Goal: Task Accomplishment & Management: Manage account settings

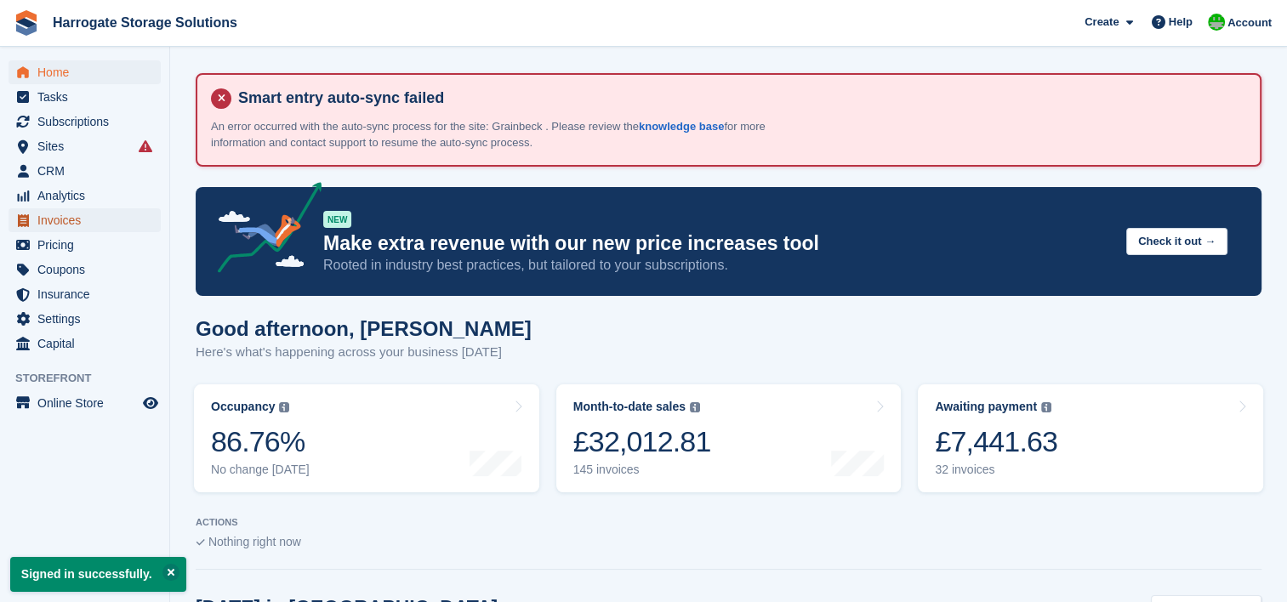
click at [63, 225] on span "Invoices" at bounding box center [88, 220] width 102 height 24
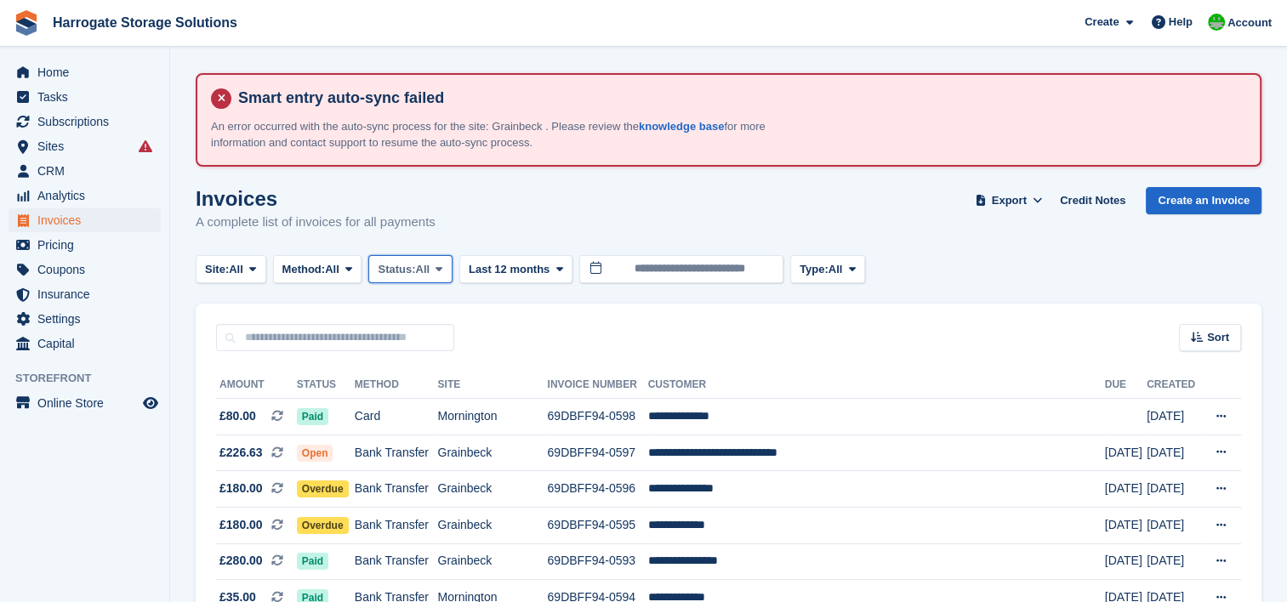
click at [414, 266] on span "Status:" at bounding box center [396, 269] width 37 height 17
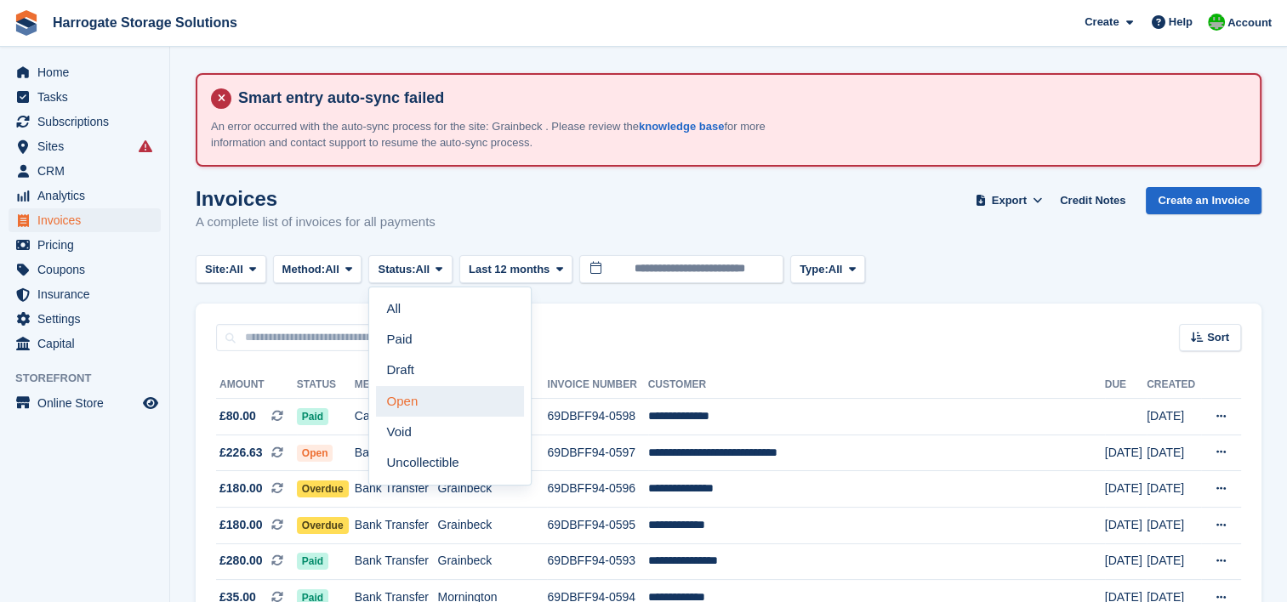
click at [425, 401] on link "Open" at bounding box center [450, 401] width 148 height 31
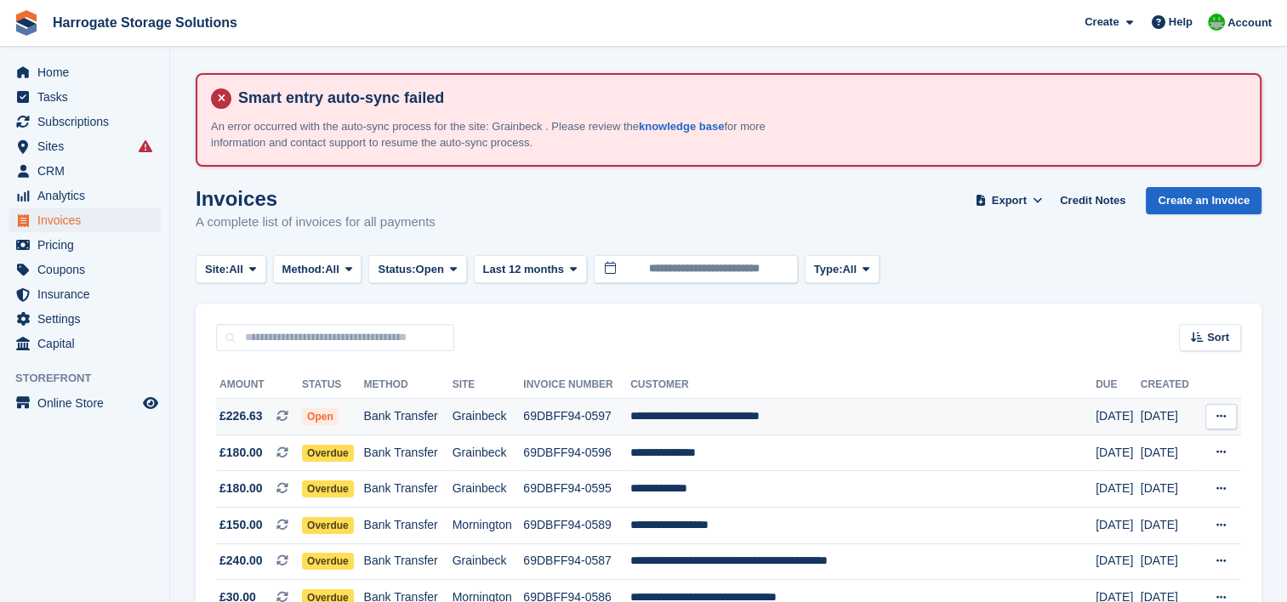
scroll to position [170, 0]
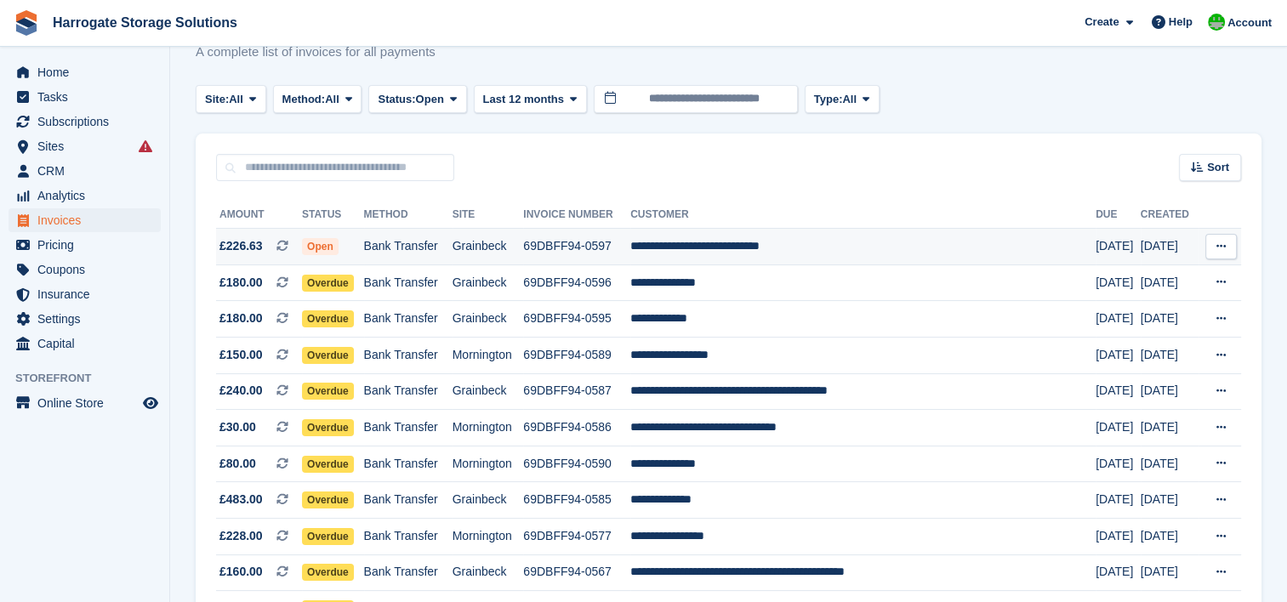
click at [336, 247] on span "Open" at bounding box center [320, 246] width 37 height 17
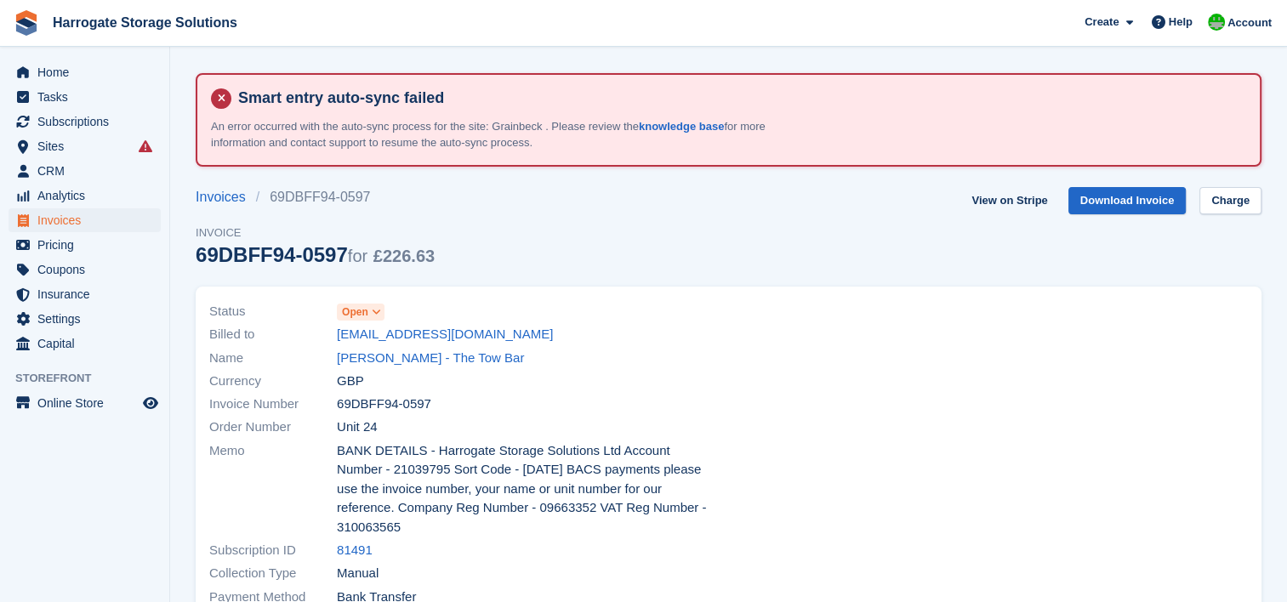
click at [375, 310] on icon at bounding box center [376, 312] width 9 height 10
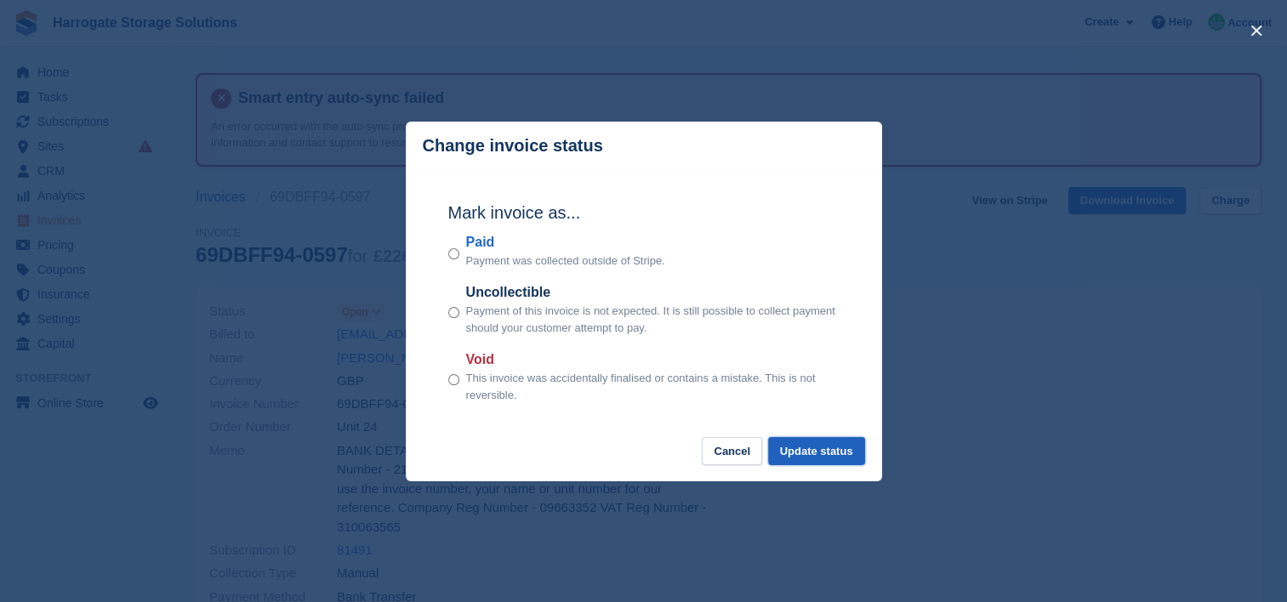
click at [836, 449] on button "Update status" at bounding box center [816, 451] width 97 height 28
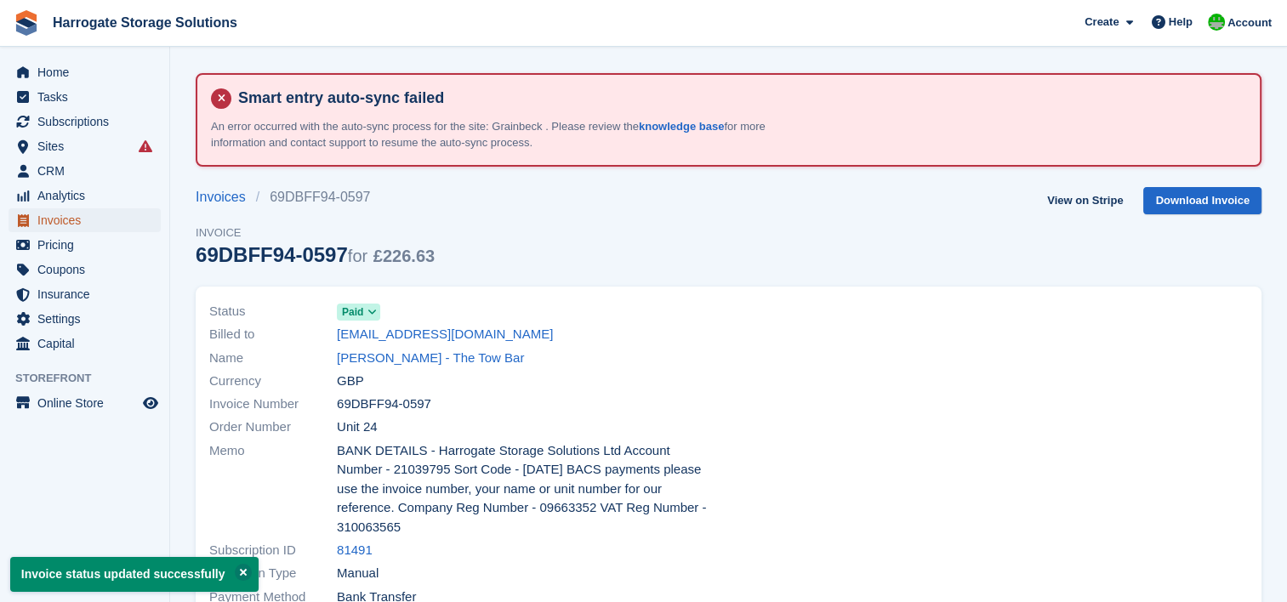
click at [50, 218] on span "Invoices" at bounding box center [88, 220] width 102 height 24
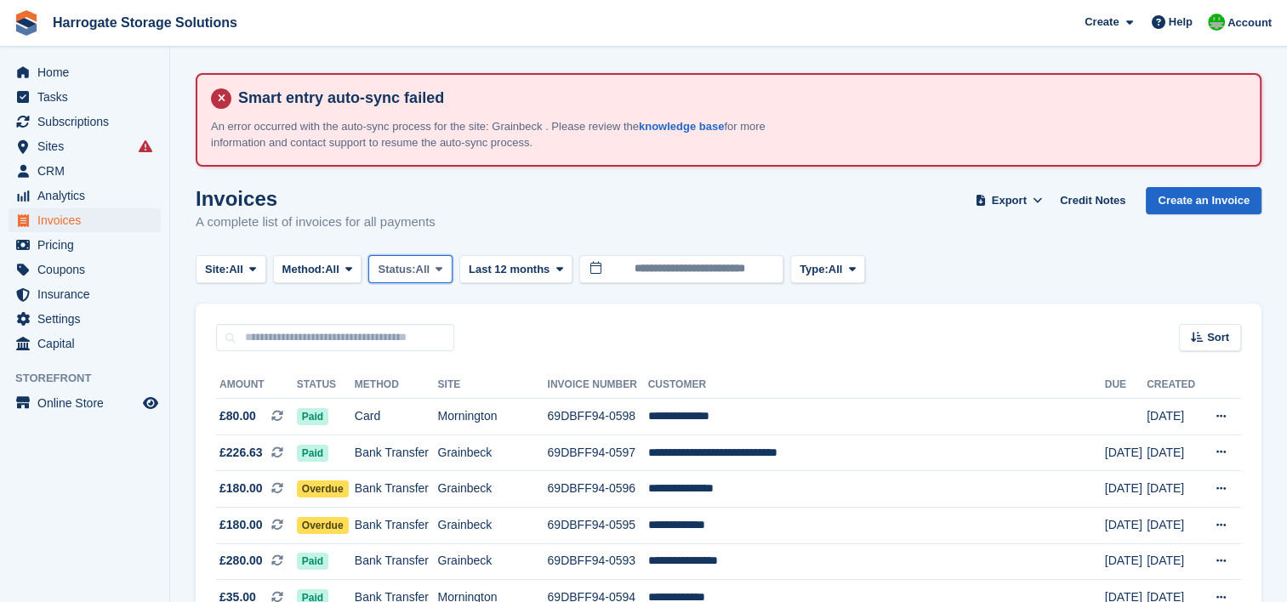
click at [415, 273] on span "Status:" at bounding box center [396, 269] width 37 height 17
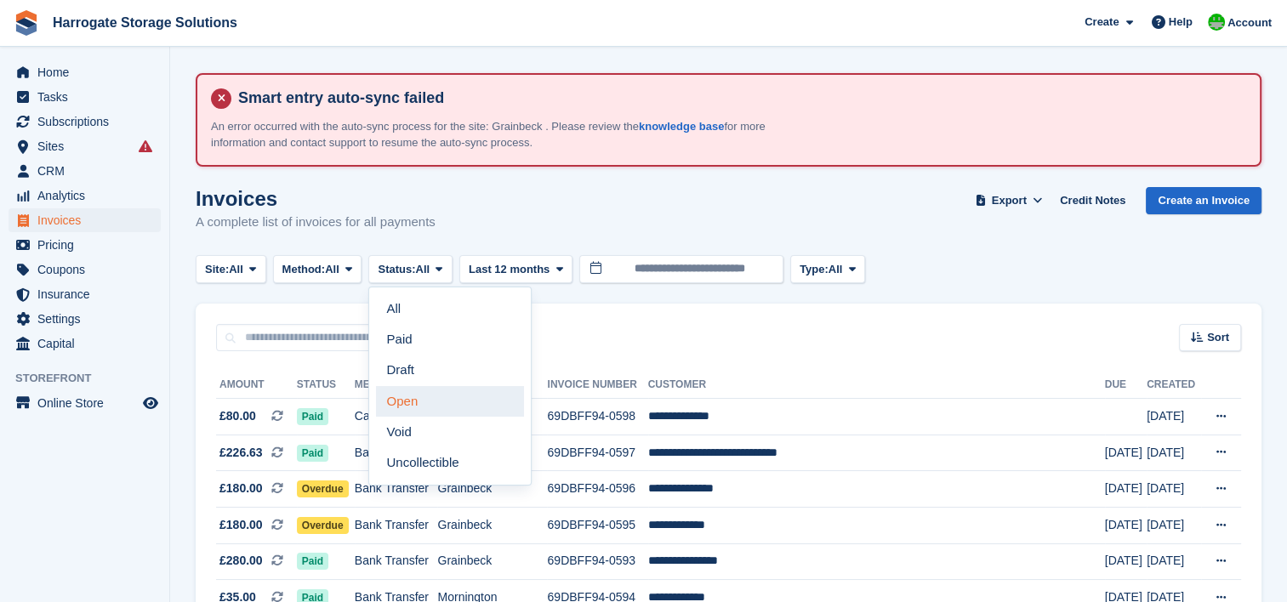
click at [408, 404] on link "Open" at bounding box center [450, 401] width 148 height 31
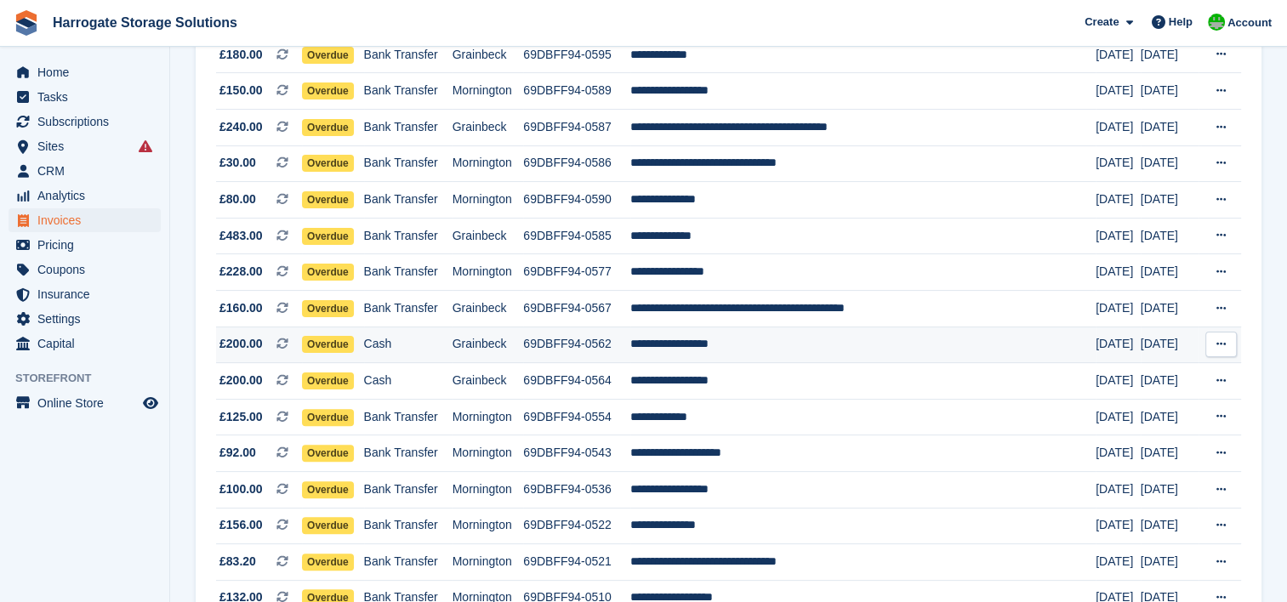
scroll to position [413, 0]
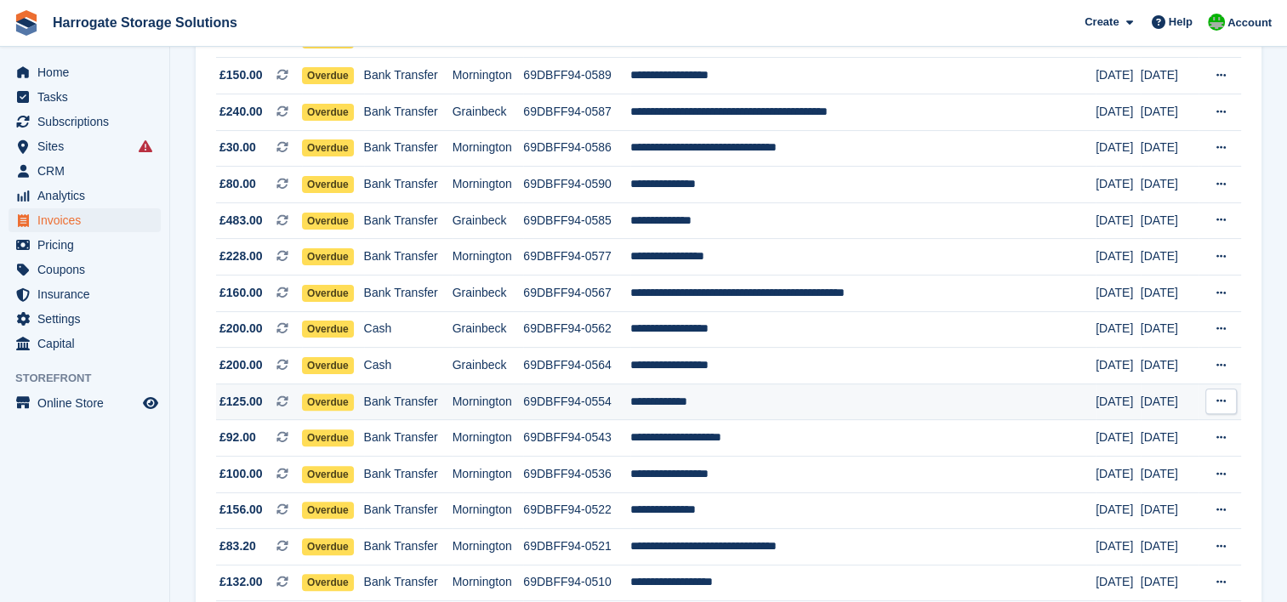
click at [345, 398] on span "Overdue" at bounding box center [328, 402] width 52 height 17
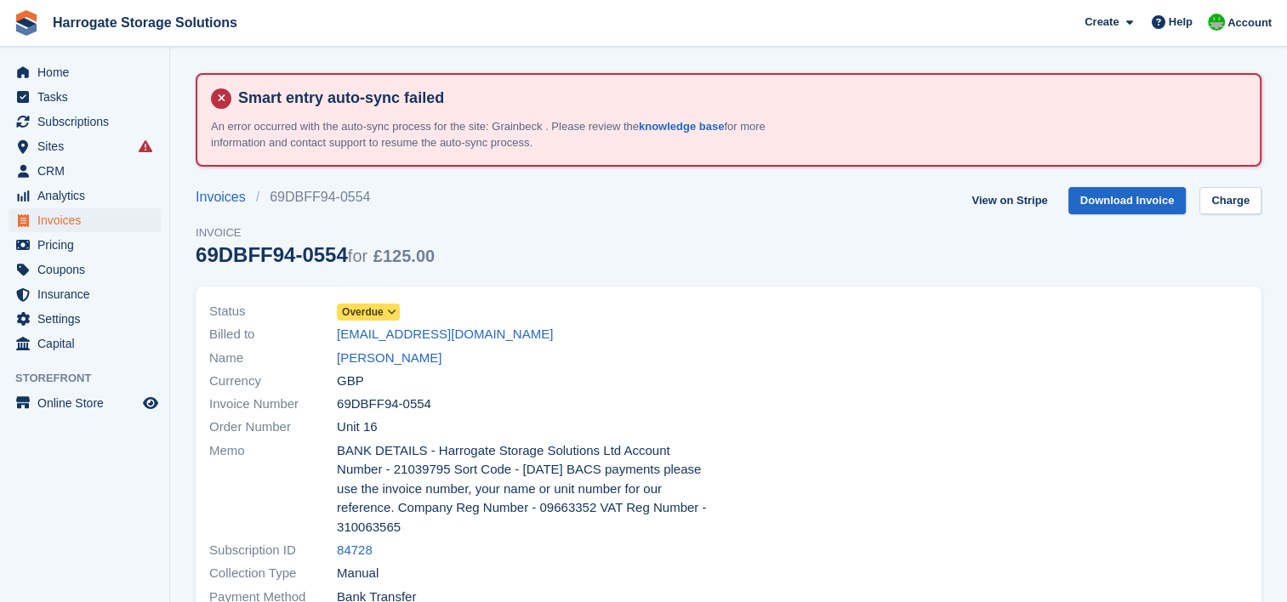
click at [389, 308] on icon at bounding box center [391, 312] width 9 height 10
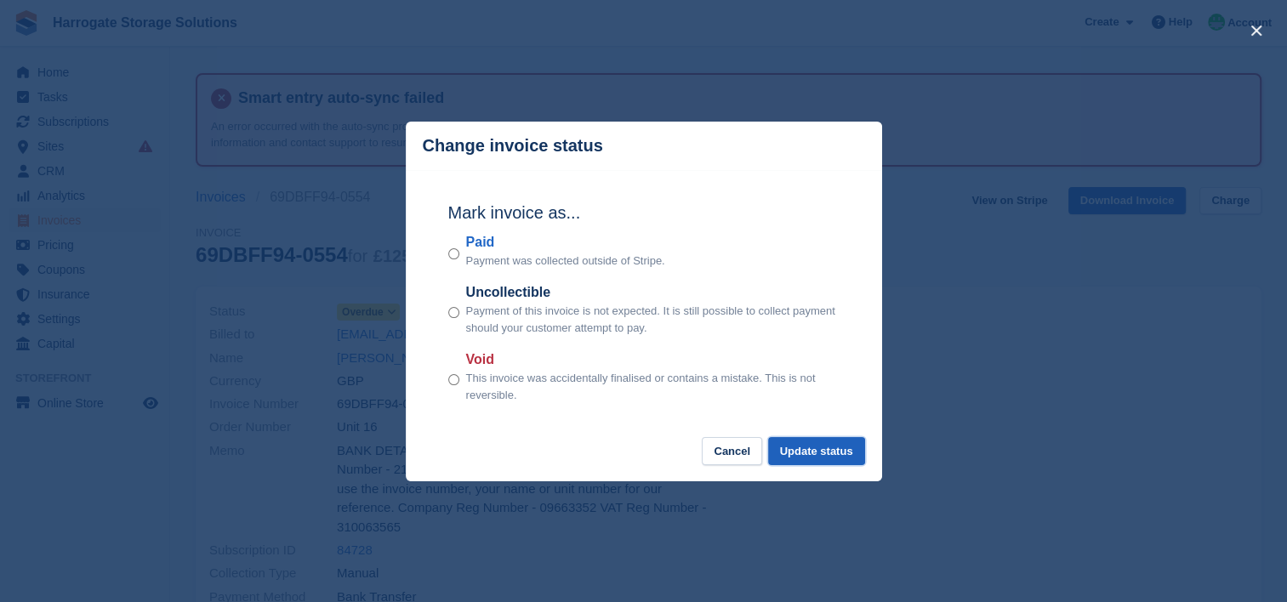
click at [833, 443] on button "Update status" at bounding box center [816, 451] width 97 height 28
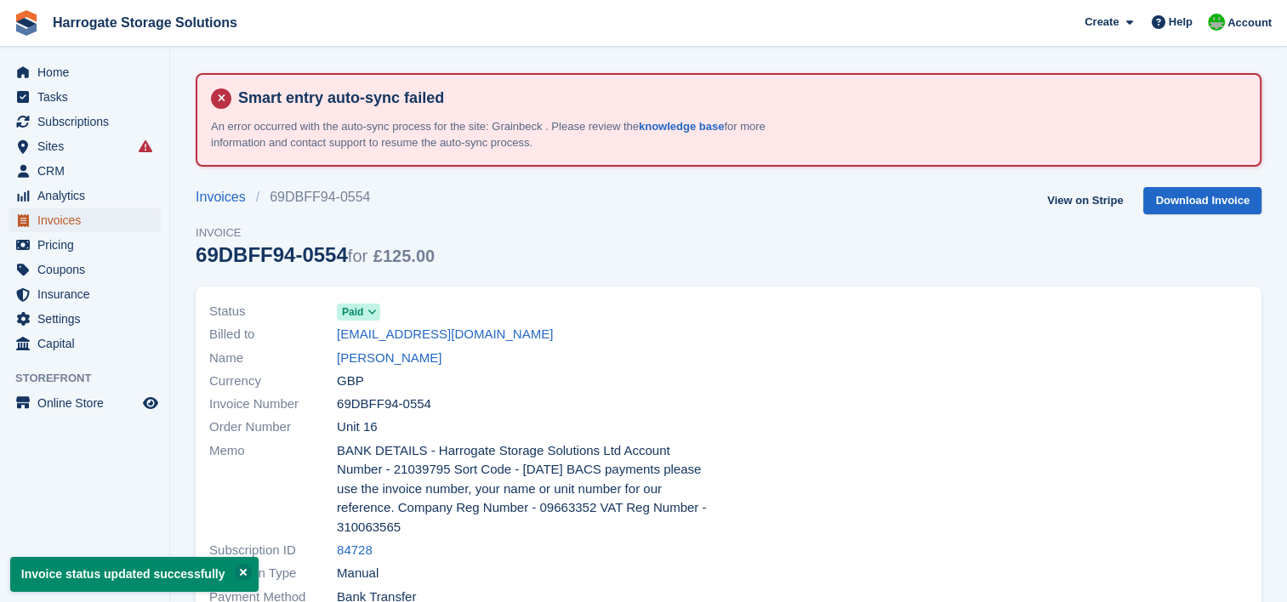
click at [64, 220] on span "Invoices" at bounding box center [88, 220] width 102 height 24
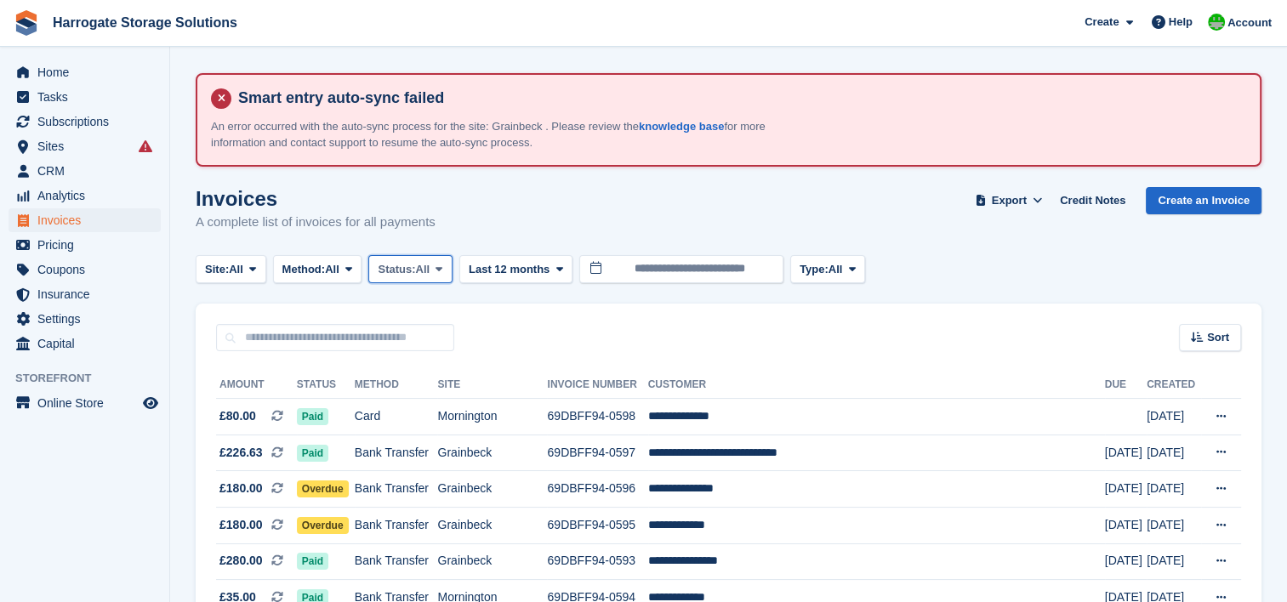
click at [406, 266] on span "Status:" at bounding box center [396, 269] width 37 height 17
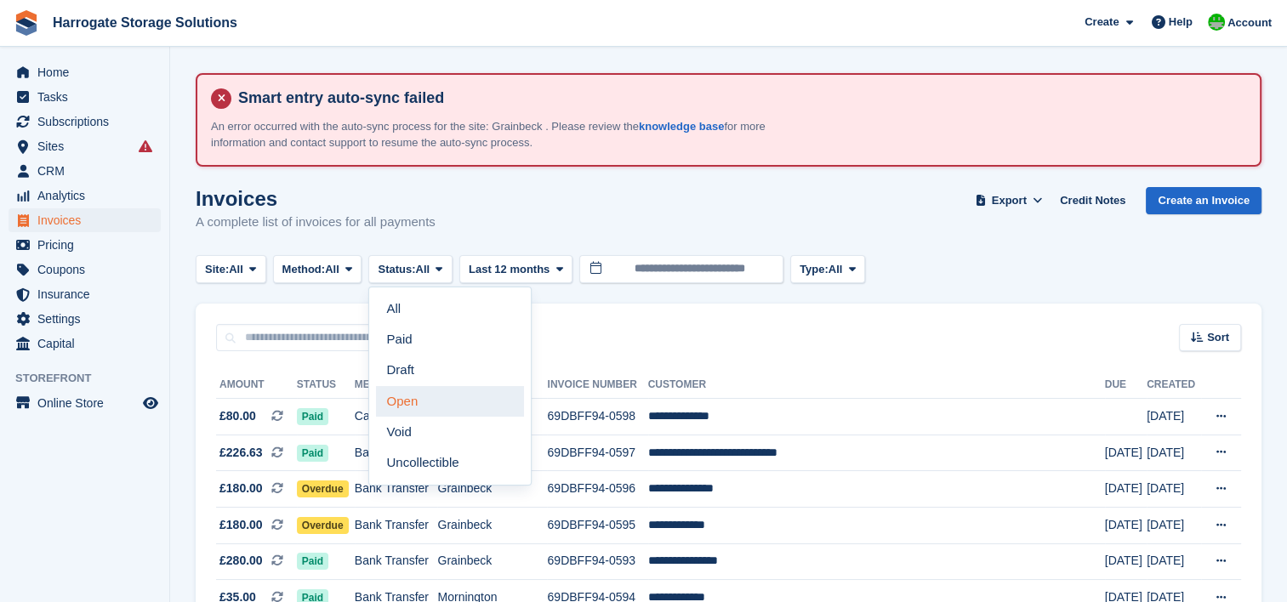
click at [418, 404] on link "Open" at bounding box center [450, 401] width 148 height 31
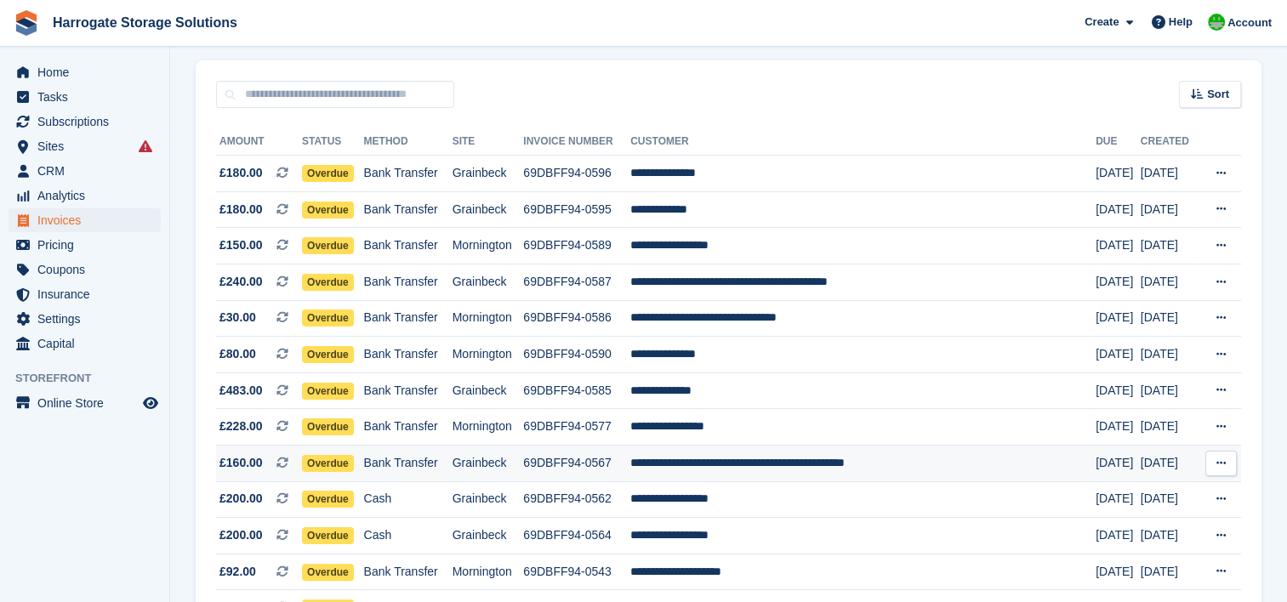
scroll to position [340, 0]
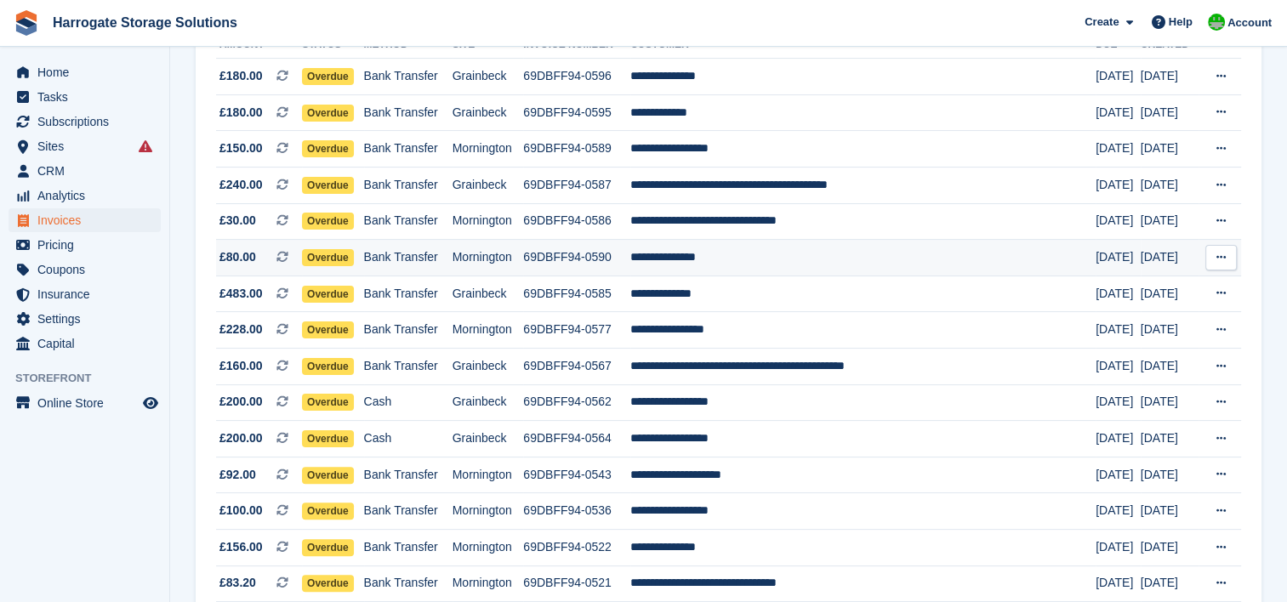
click at [346, 261] on span "Overdue" at bounding box center [328, 257] width 52 height 17
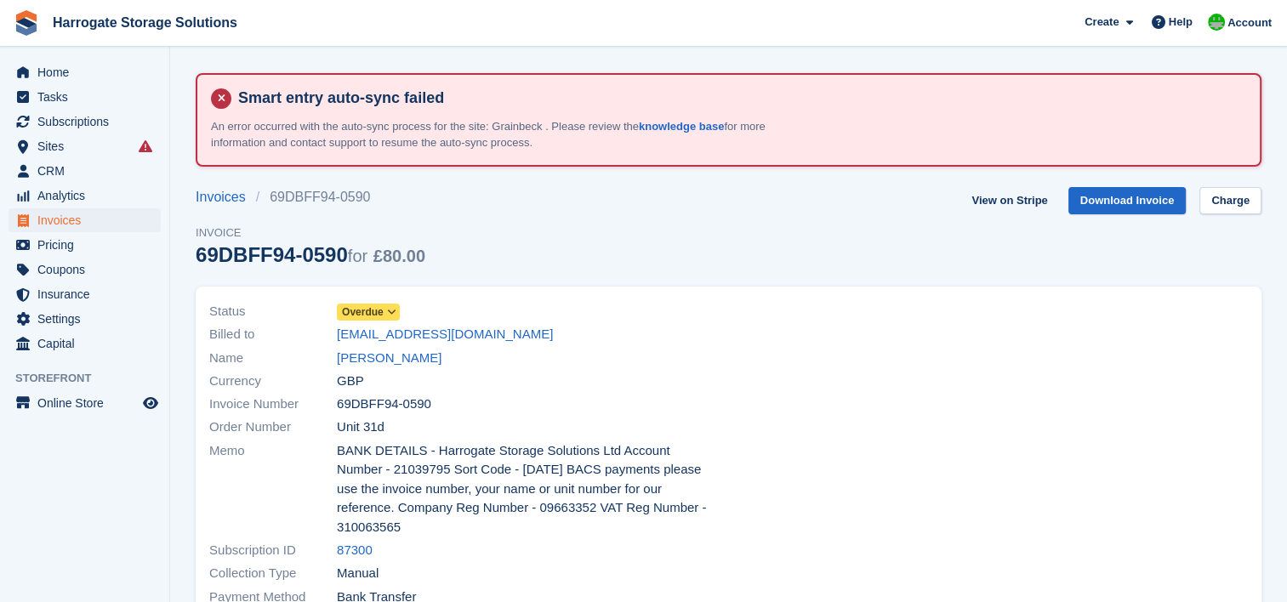
click at [393, 309] on icon at bounding box center [391, 312] width 9 height 10
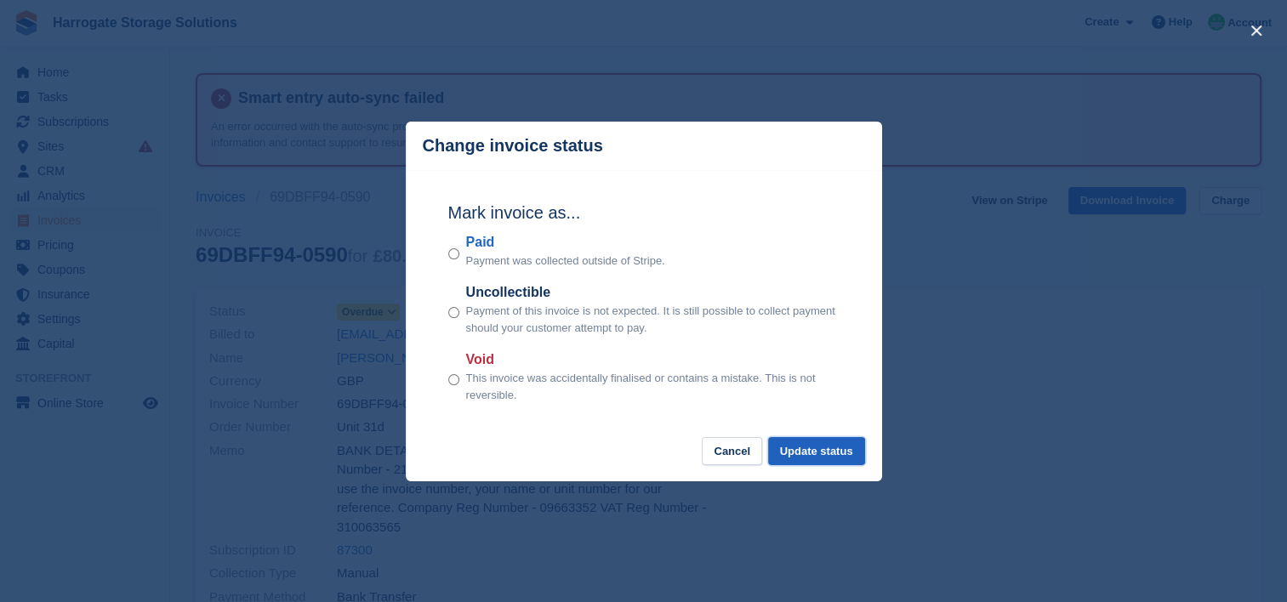
click at [825, 445] on button "Update status" at bounding box center [816, 451] width 97 height 28
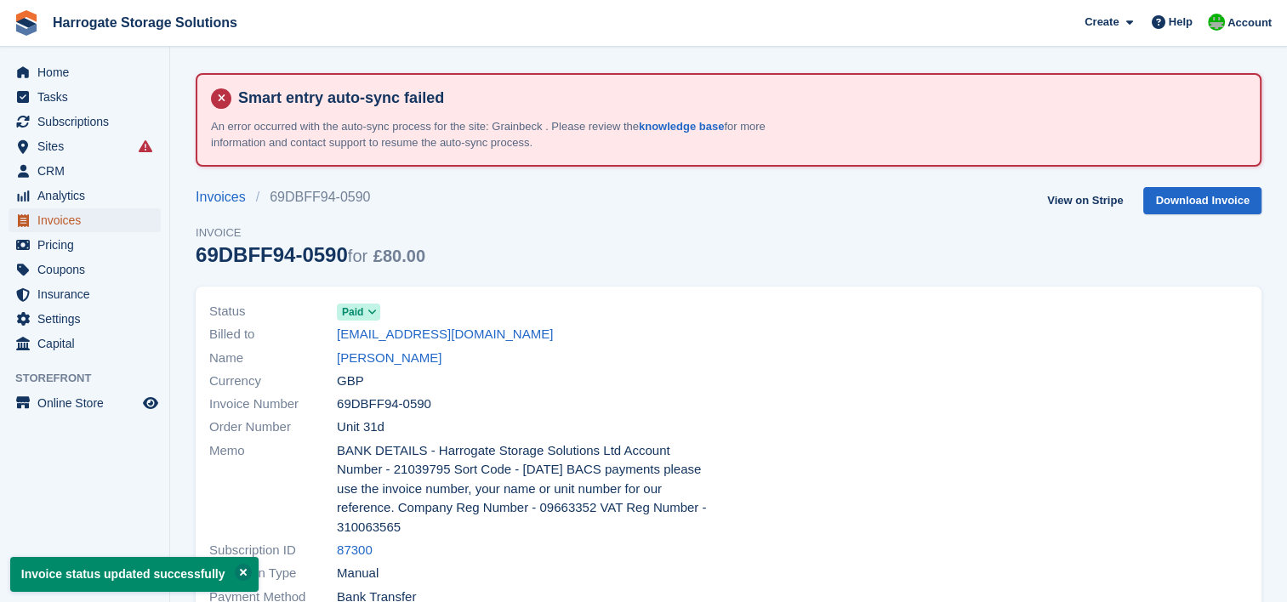
click at [66, 218] on span "Invoices" at bounding box center [88, 220] width 102 height 24
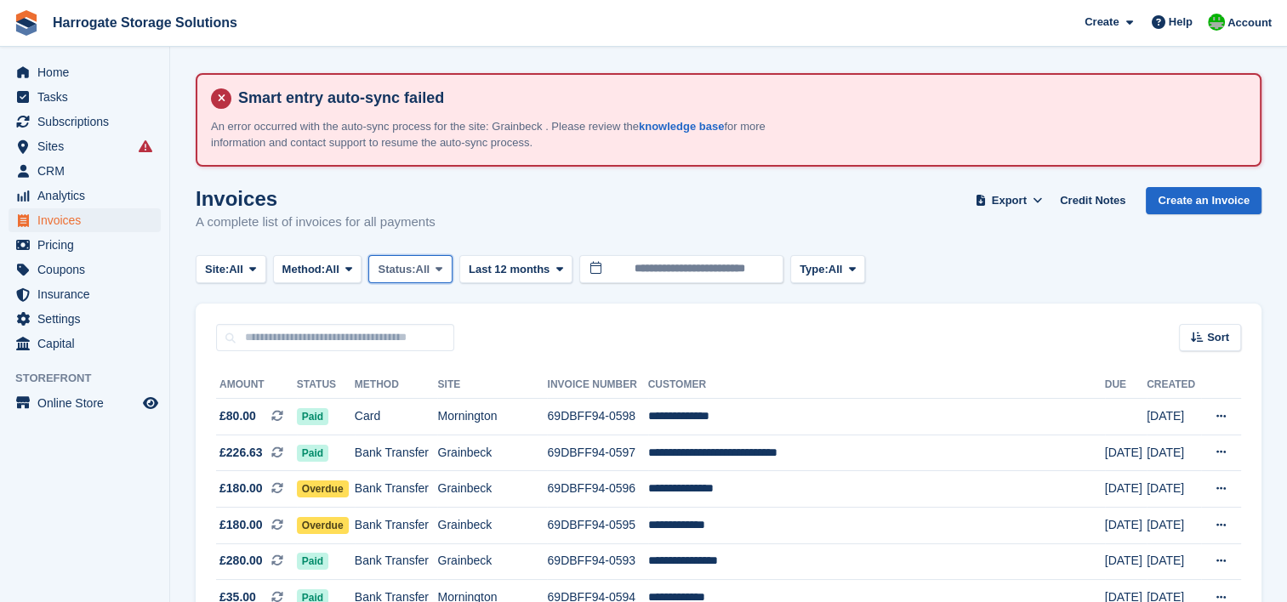
click at [405, 264] on span "Status:" at bounding box center [396, 269] width 37 height 17
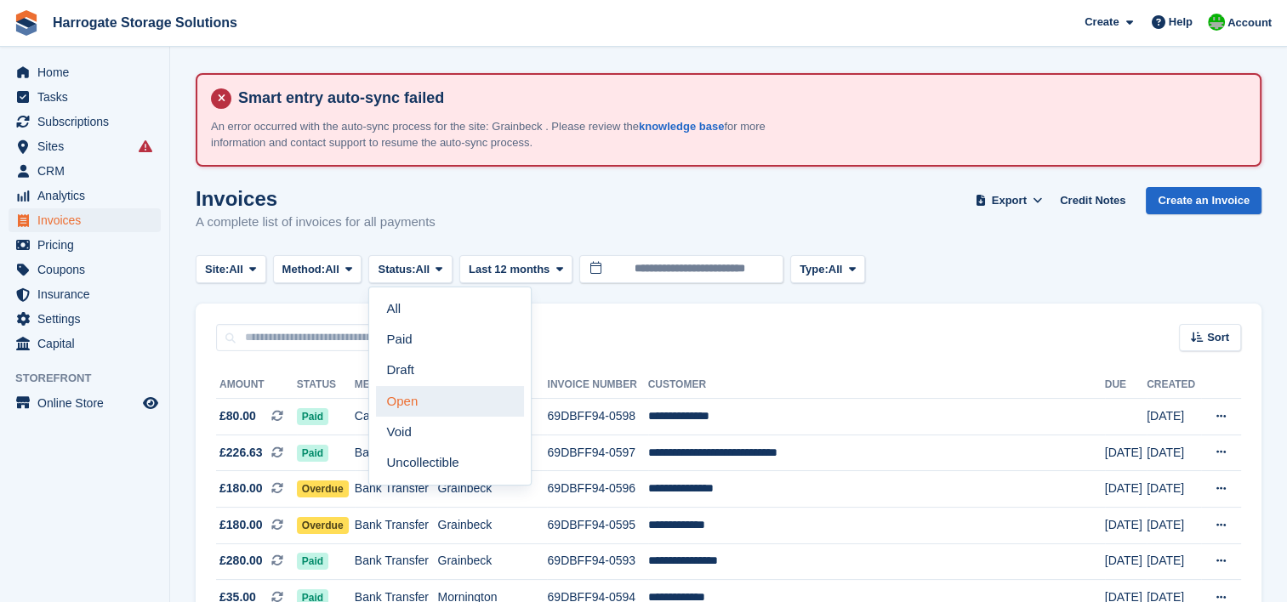
click at [429, 400] on link "Open" at bounding box center [450, 401] width 148 height 31
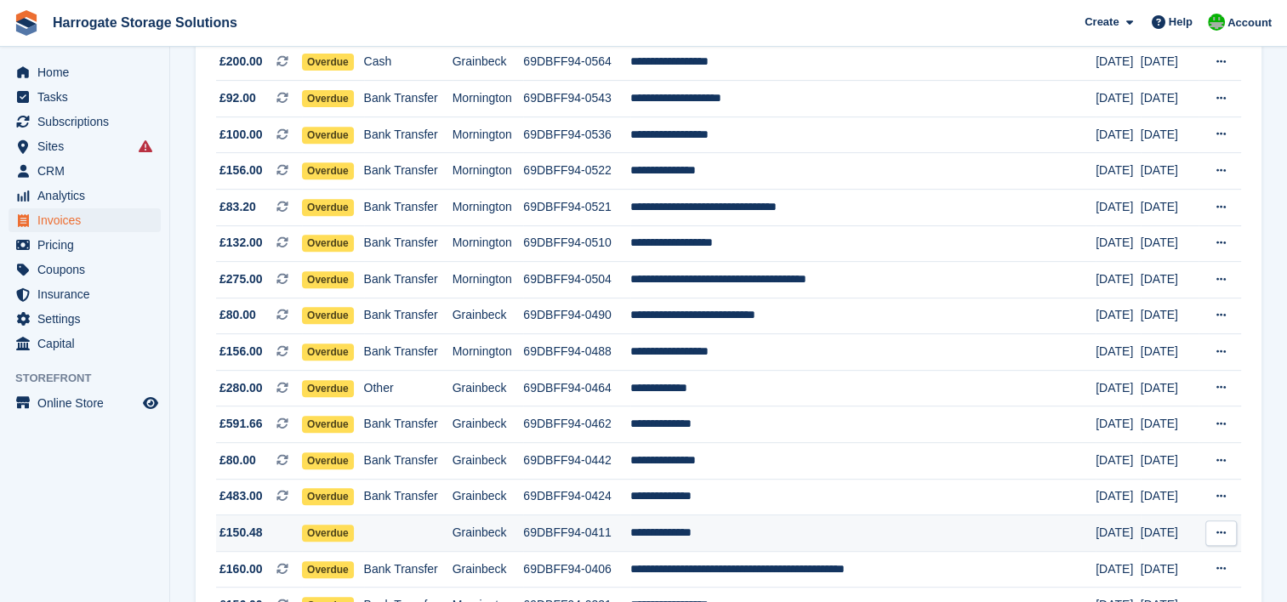
scroll to position [680, 0]
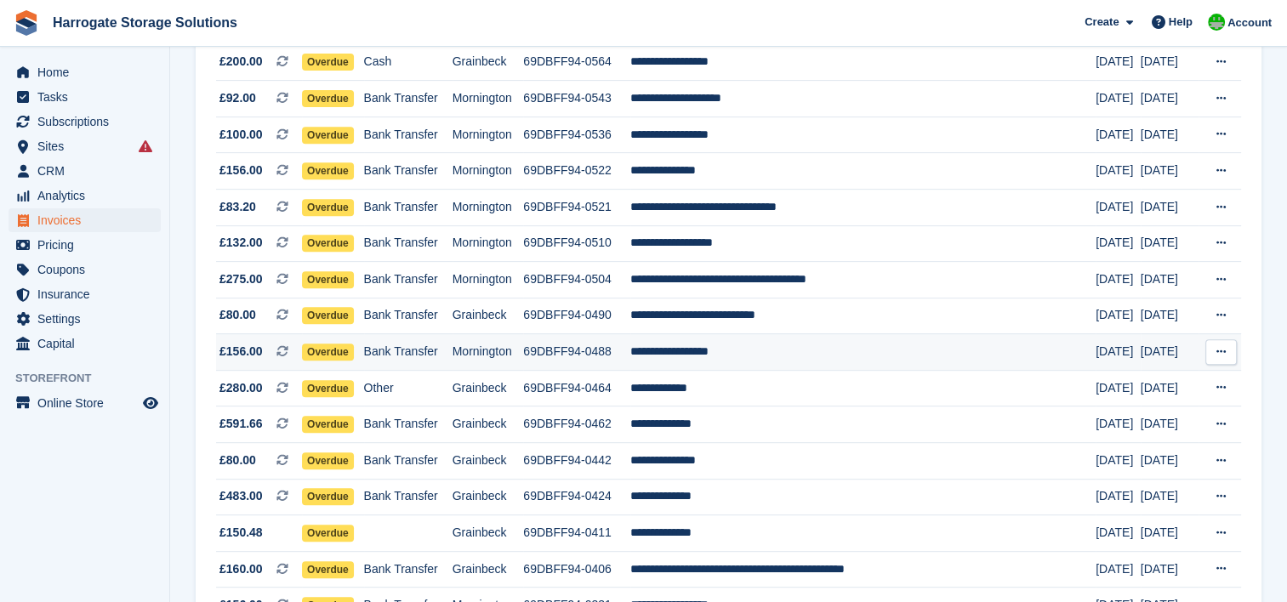
click at [734, 357] on td "**********" at bounding box center [862, 352] width 465 height 37
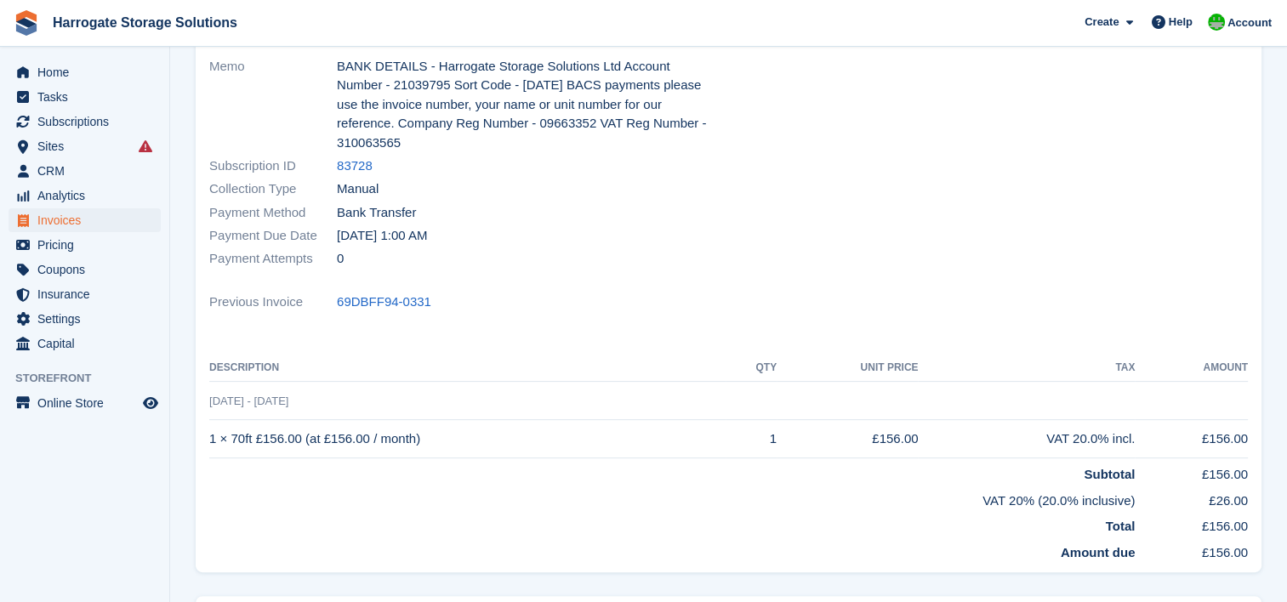
scroll to position [61, 0]
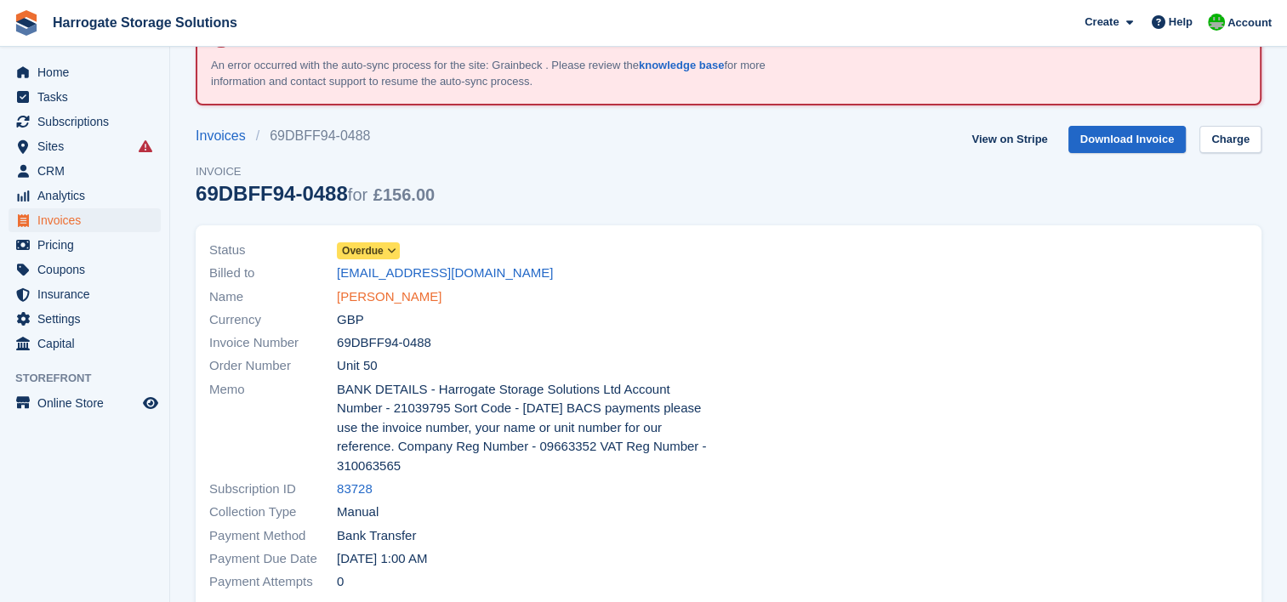
click at [410, 292] on link "Mr Jason M Harland" at bounding box center [389, 297] width 105 height 20
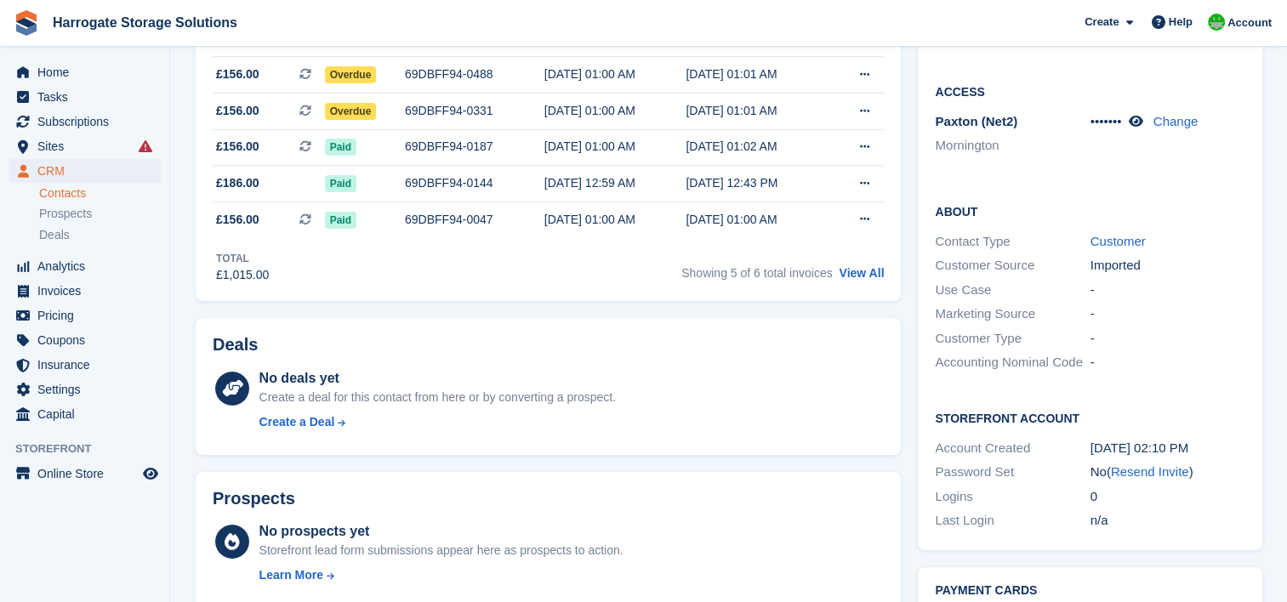
scroll to position [425, 0]
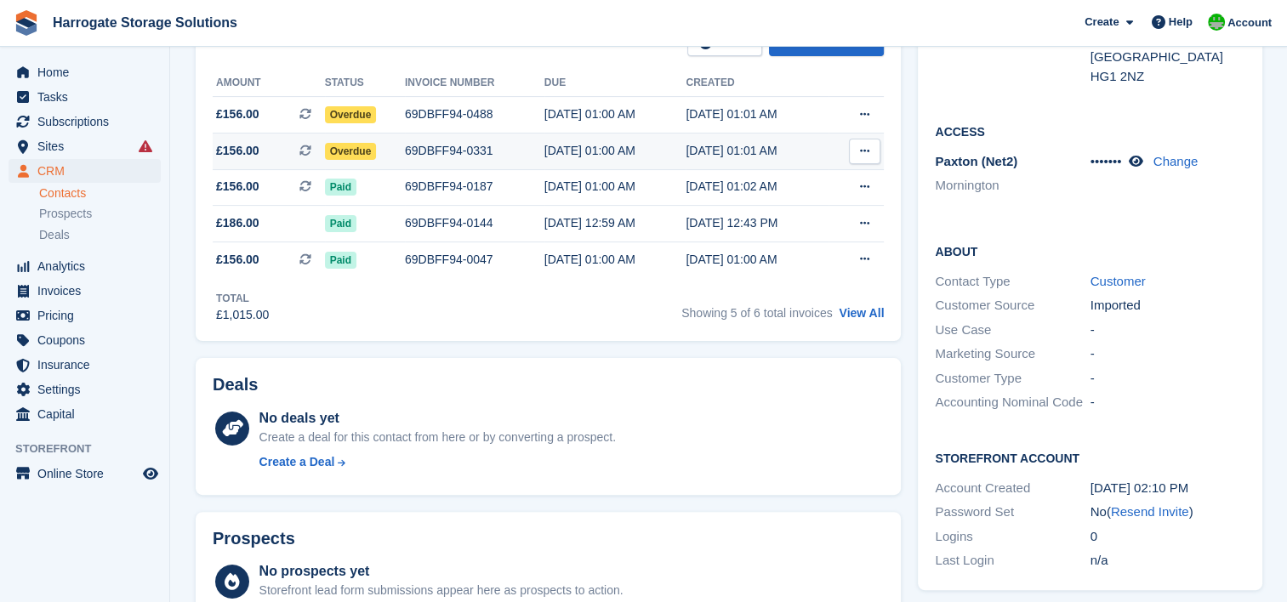
click at [361, 148] on span "Overdue" at bounding box center [351, 151] width 52 height 17
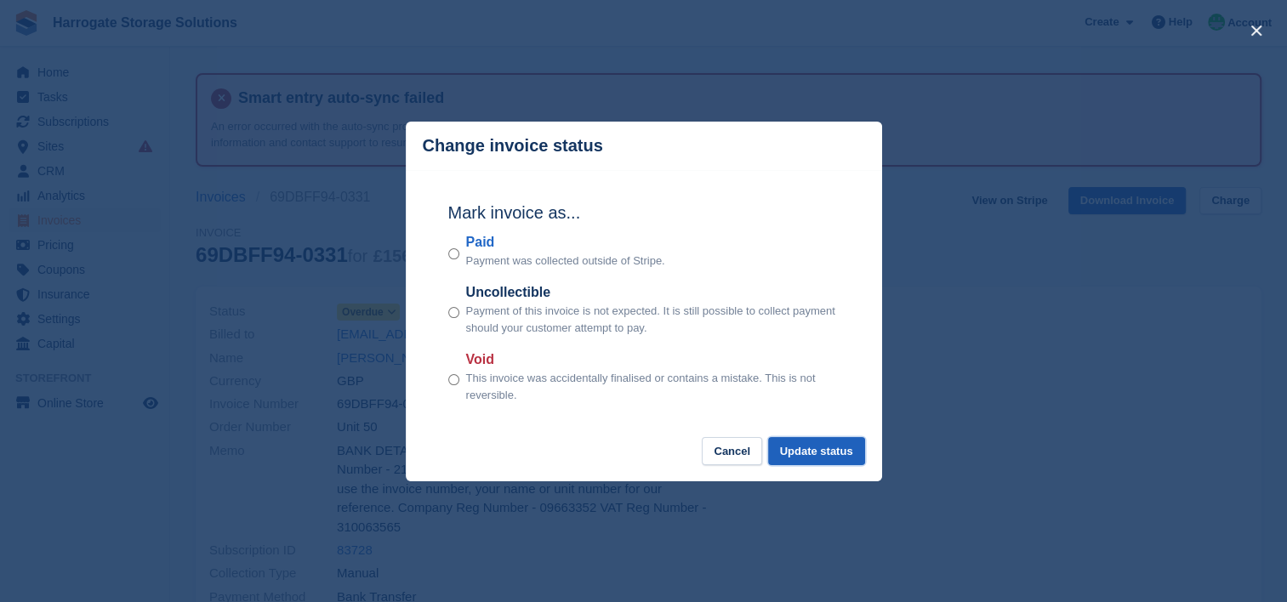
click at [820, 448] on button "Update status" at bounding box center [816, 451] width 97 height 28
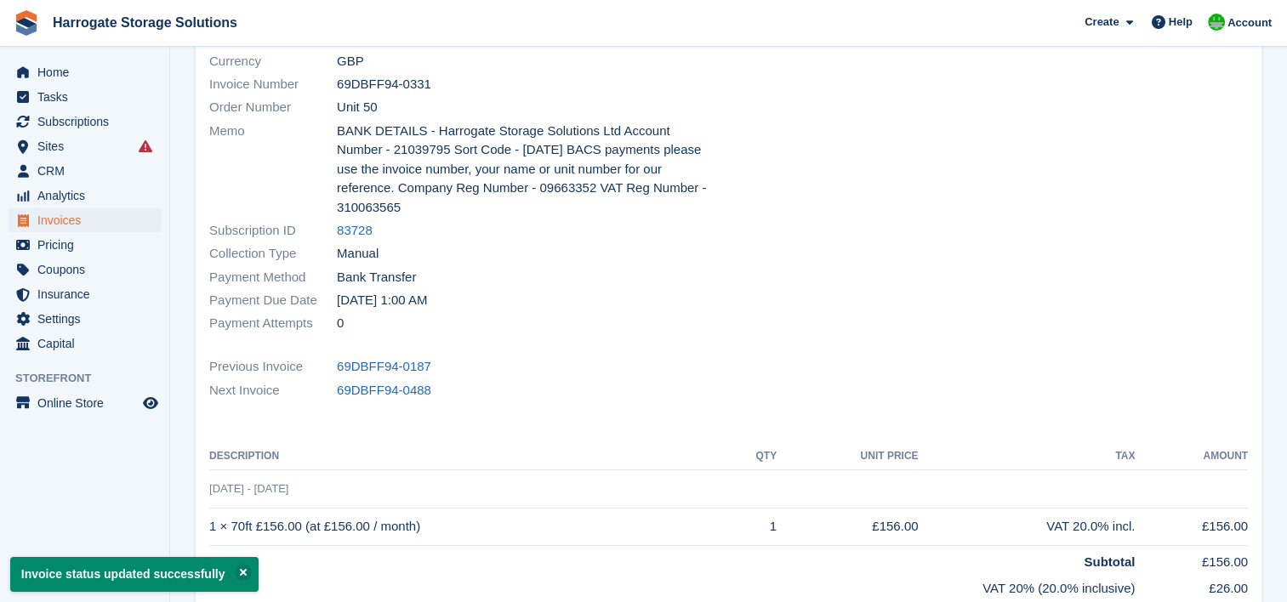
scroll to position [84, 0]
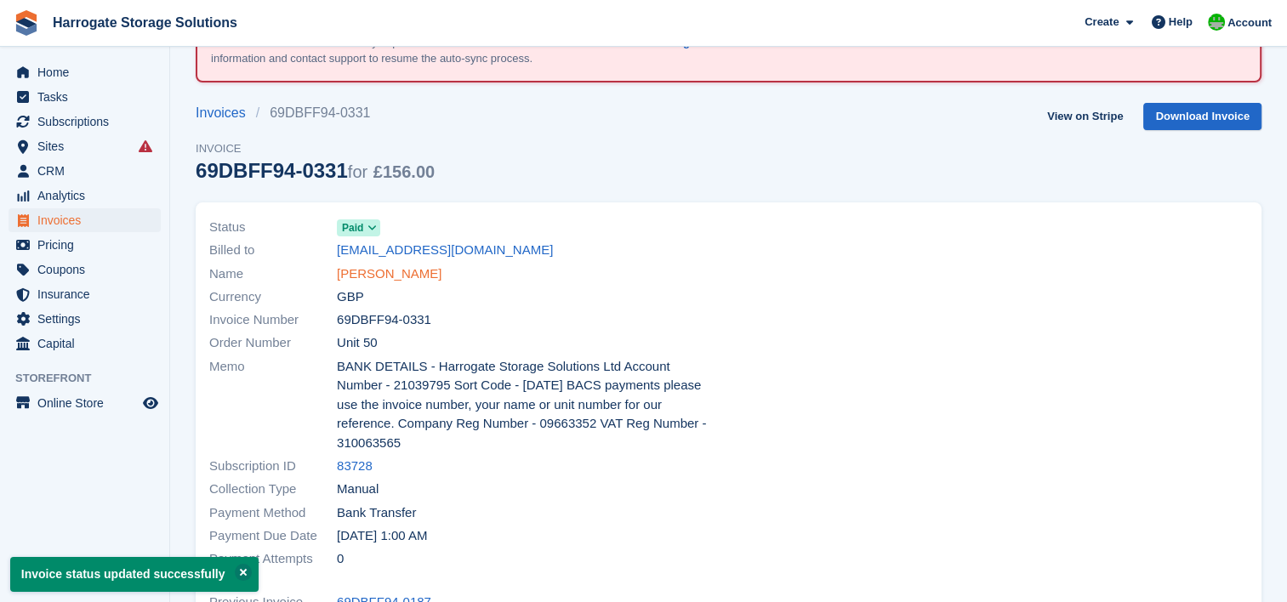
click at [407, 272] on link "Mr Jason M Harland" at bounding box center [389, 274] width 105 height 20
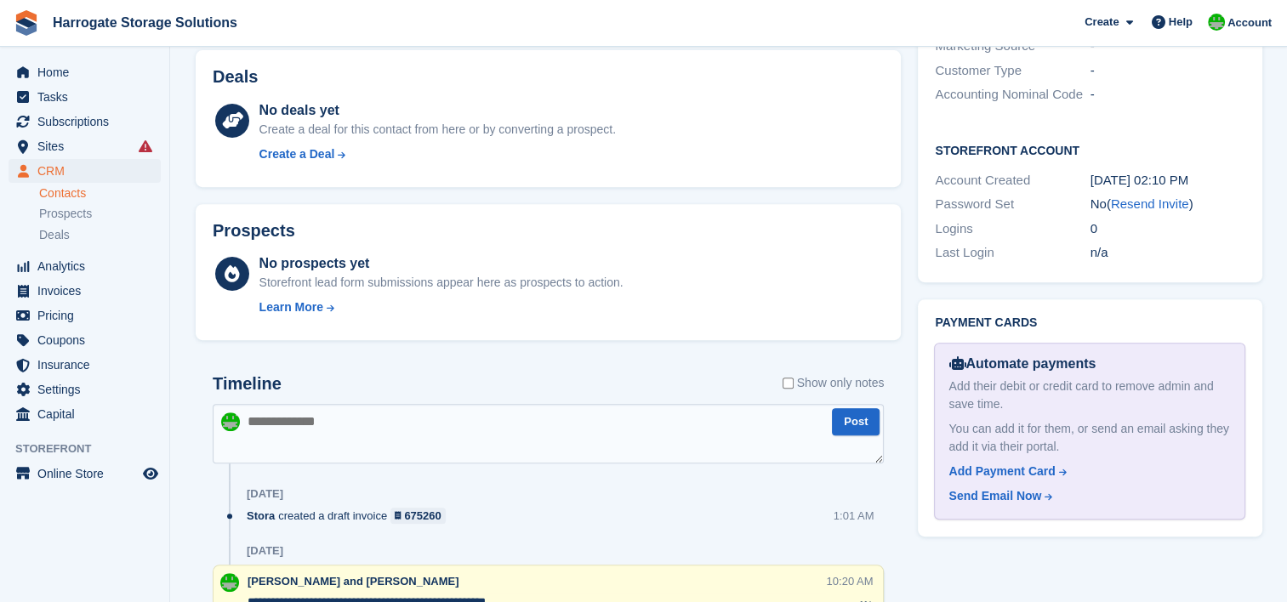
scroll to position [935, 0]
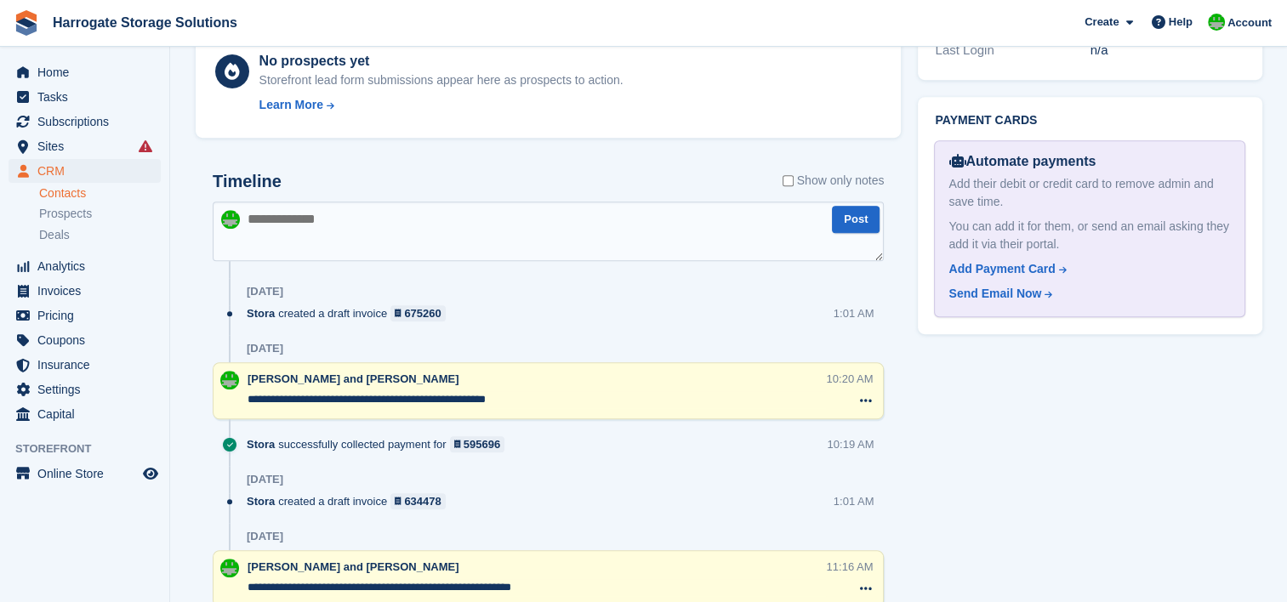
click at [289, 235] on textarea at bounding box center [548, 232] width 671 height 60
click at [313, 243] on textarea at bounding box center [548, 232] width 671 height 60
type textarea "**********"
click at [852, 211] on button "Post" at bounding box center [856, 220] width 48 height 28
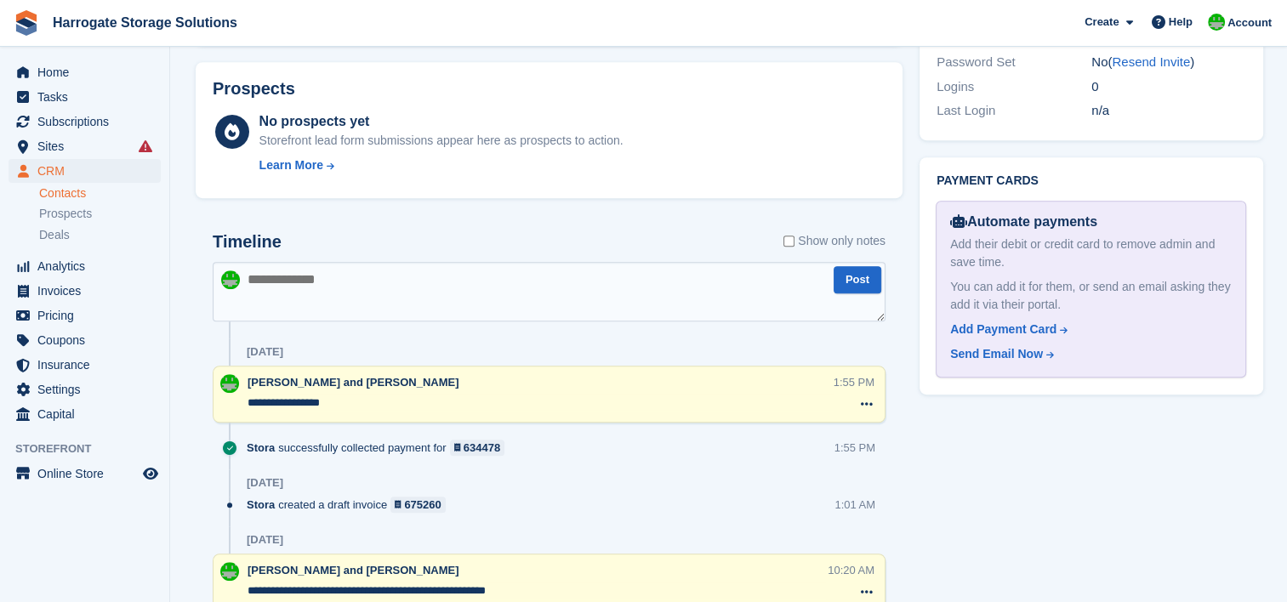
scroll to position [1106, 0]
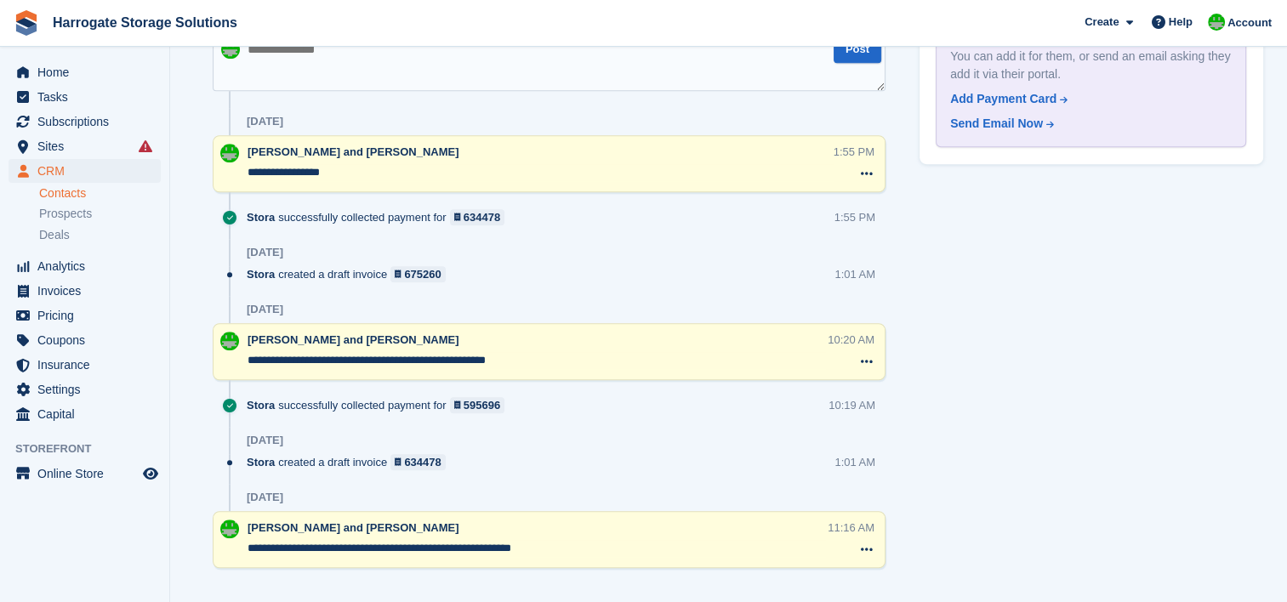
click at [352, 168] on textarea "**********" at bounding box center [540, 172] width 586 height 17
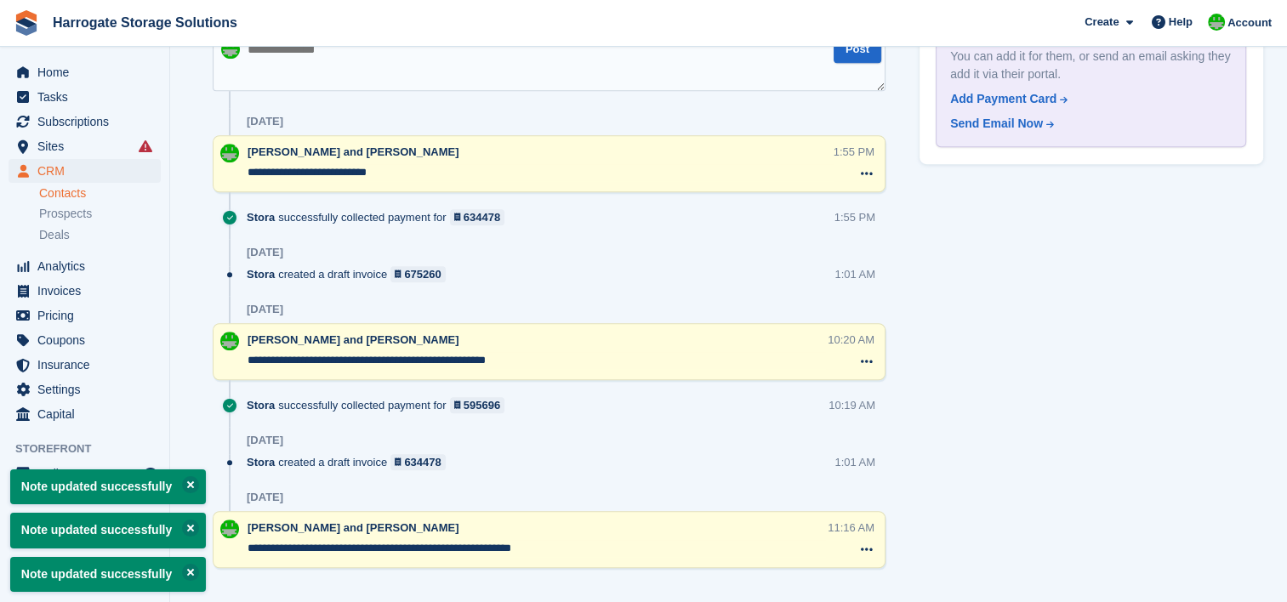
scroll to position [1131, 0]
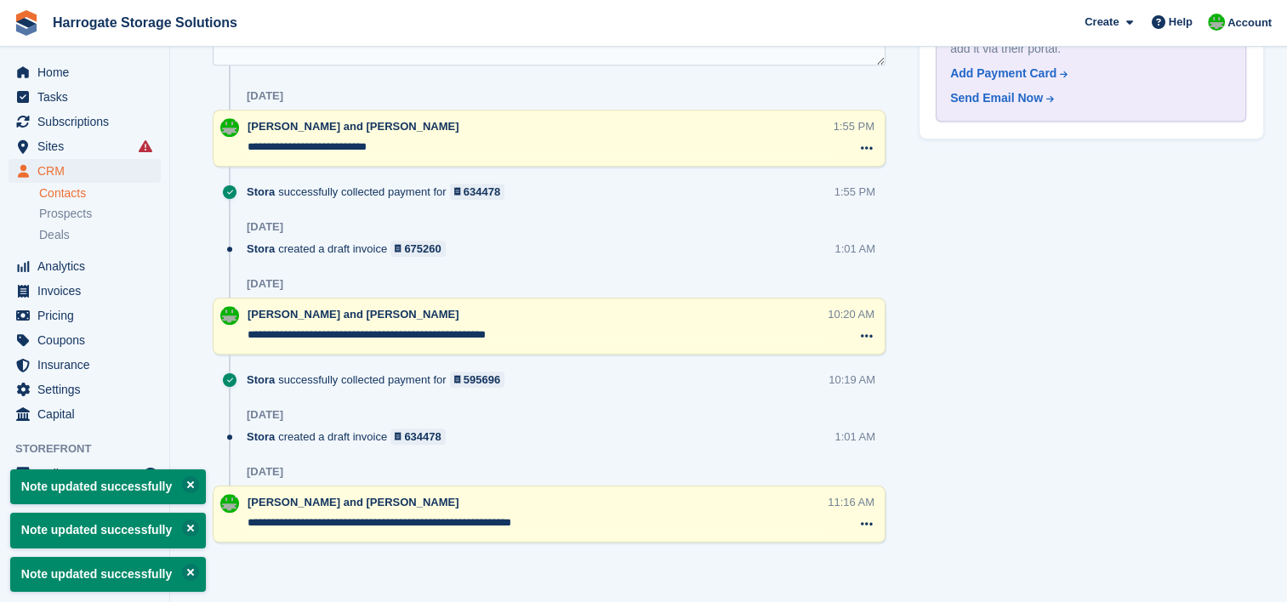
type textarea "**********"
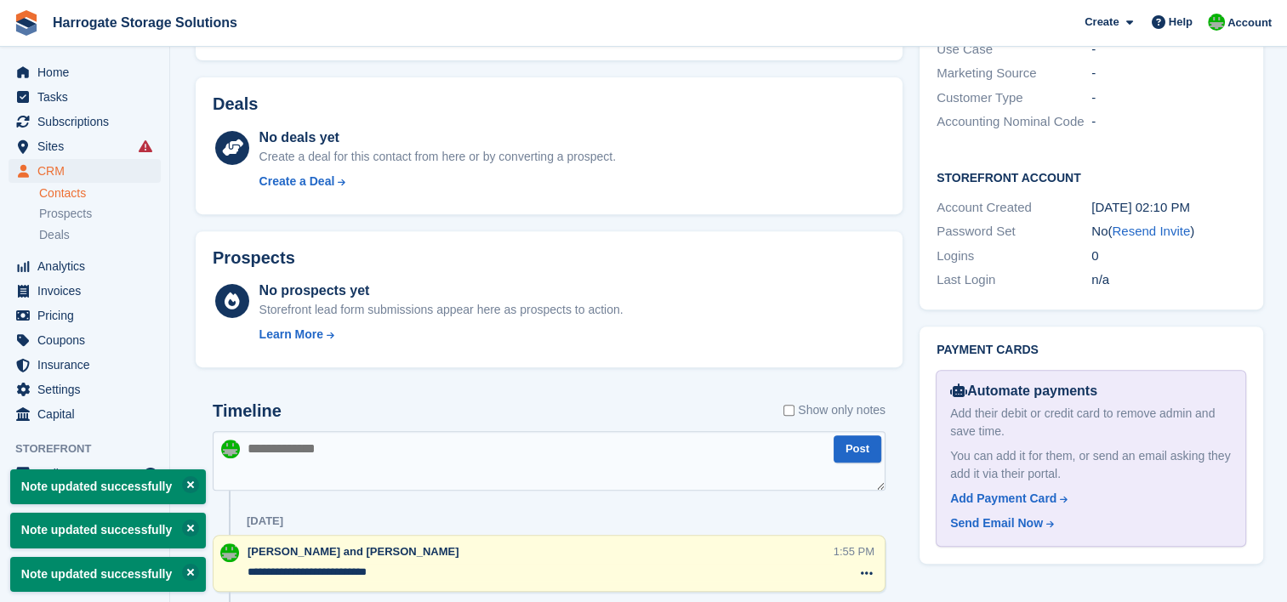
scroll to position [111, 0]
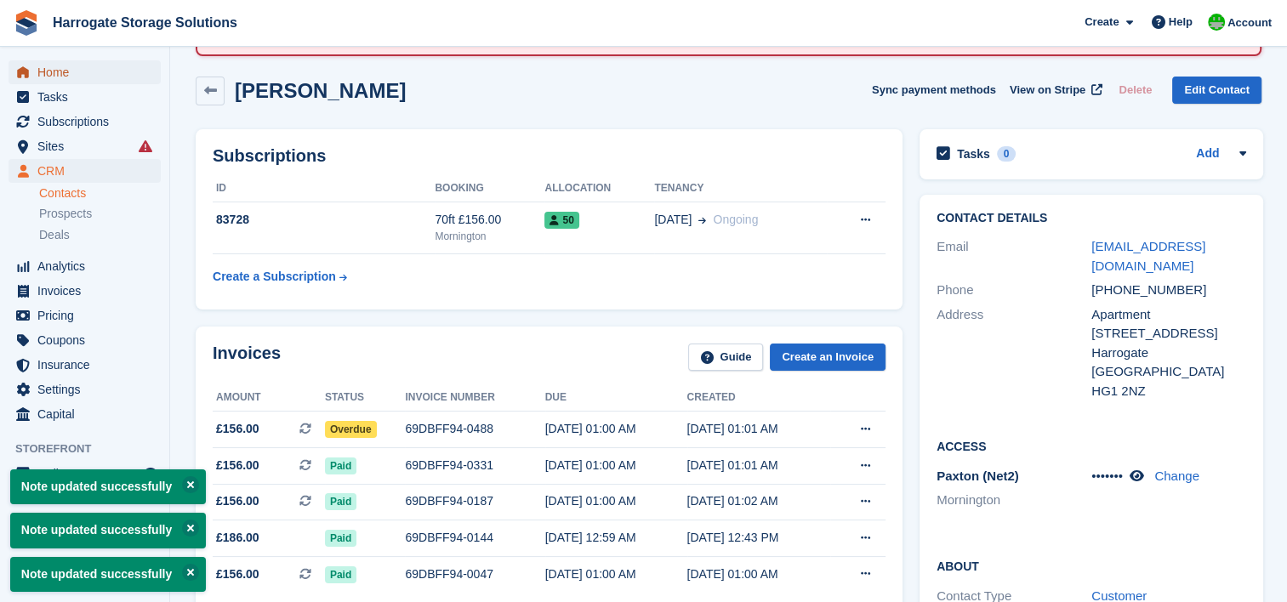
click at [57, 71] on span "Home" at bounding box center [88, 72] width 102 height 24
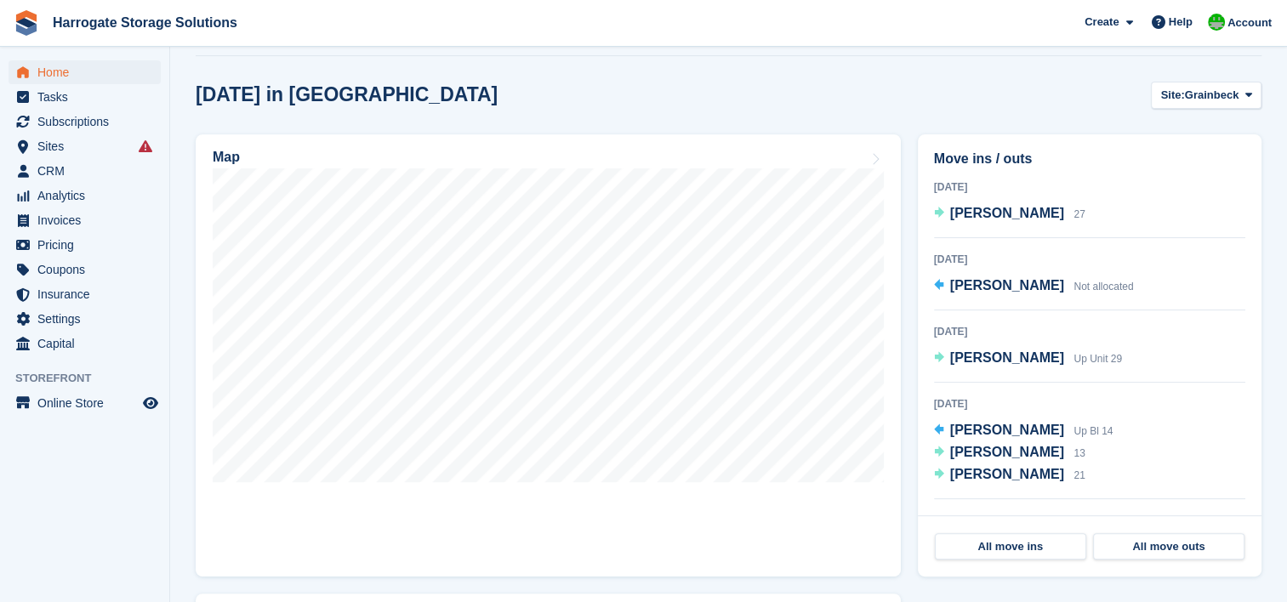
scroll to position [510, 0]
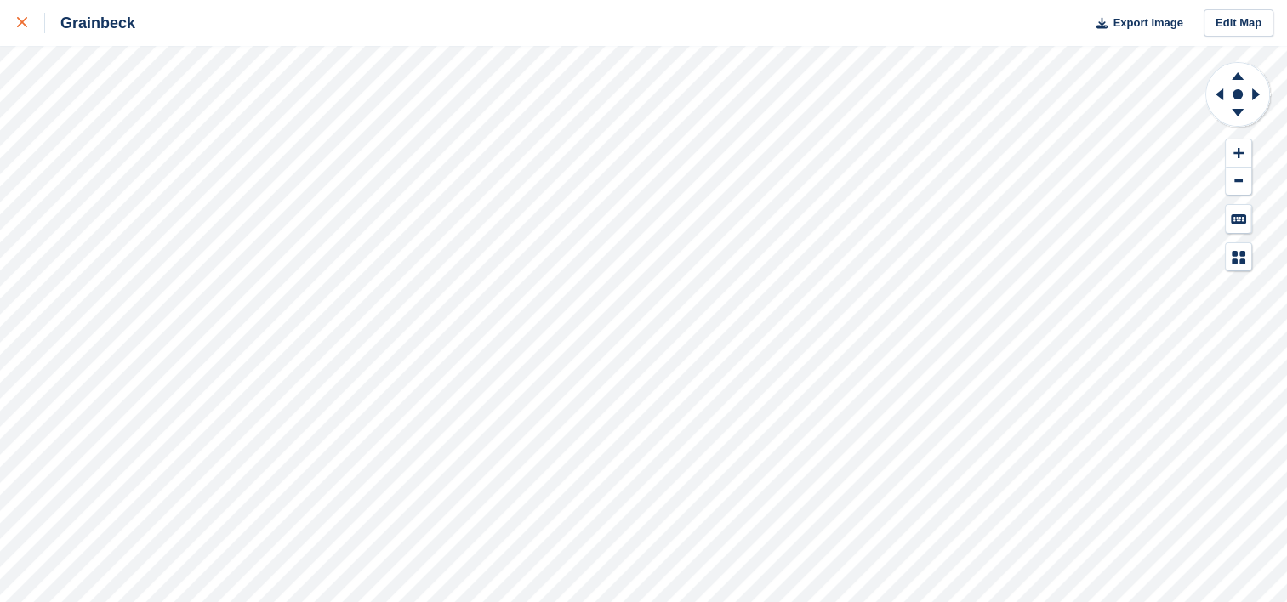
click at [19, 22] on icon at bounding box center [22, 22] width 10 height 10
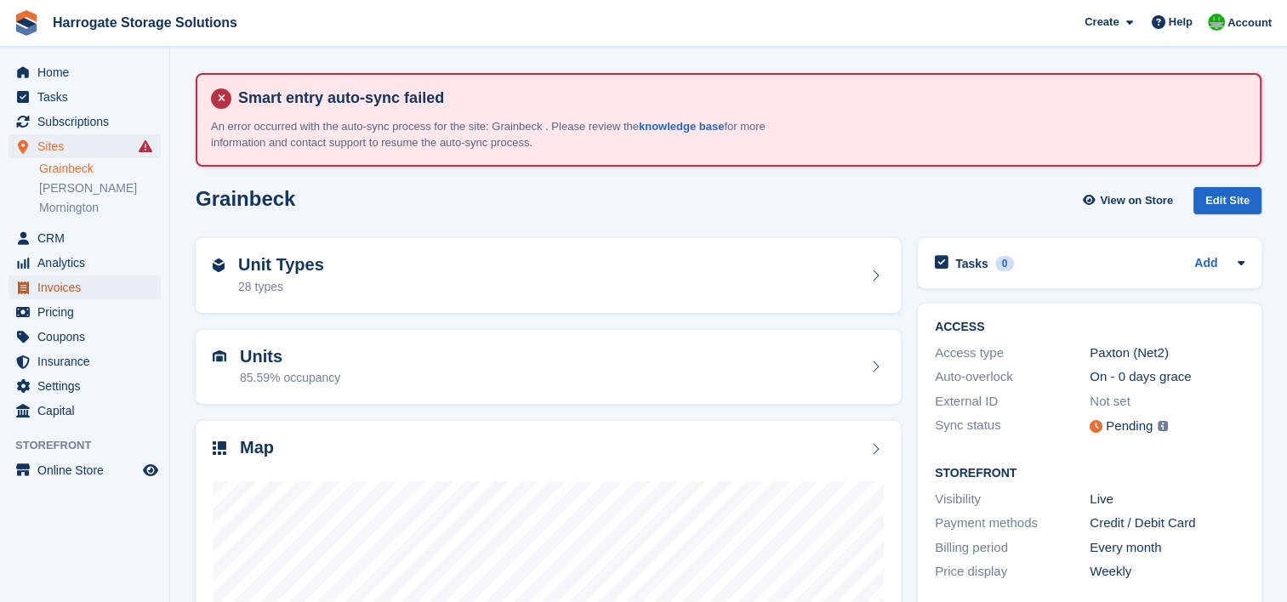
click at [55, 295] on span "Invoices" at bounding box center [88, 288] width 102 height 24
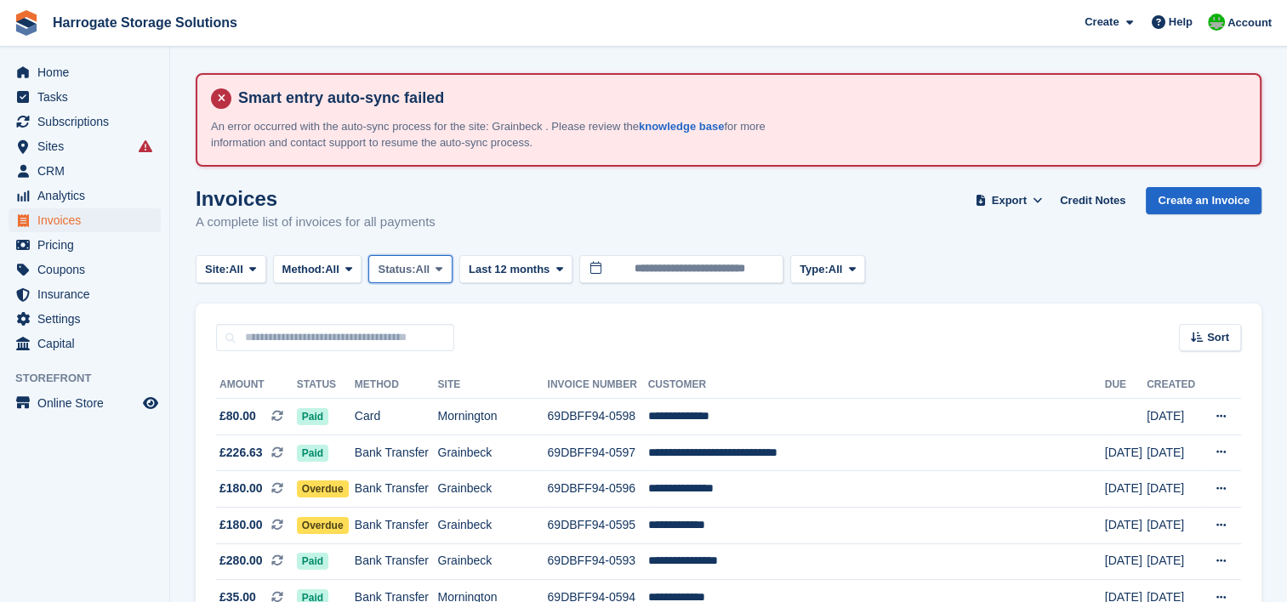
drag, startPoint x: 431, startPoint y: 266, endPoint x: 429, endPoint y: 276, distance: 9.7
click at [430, 267] on span "All" at bounding box center [423, 269] width 14 height 17
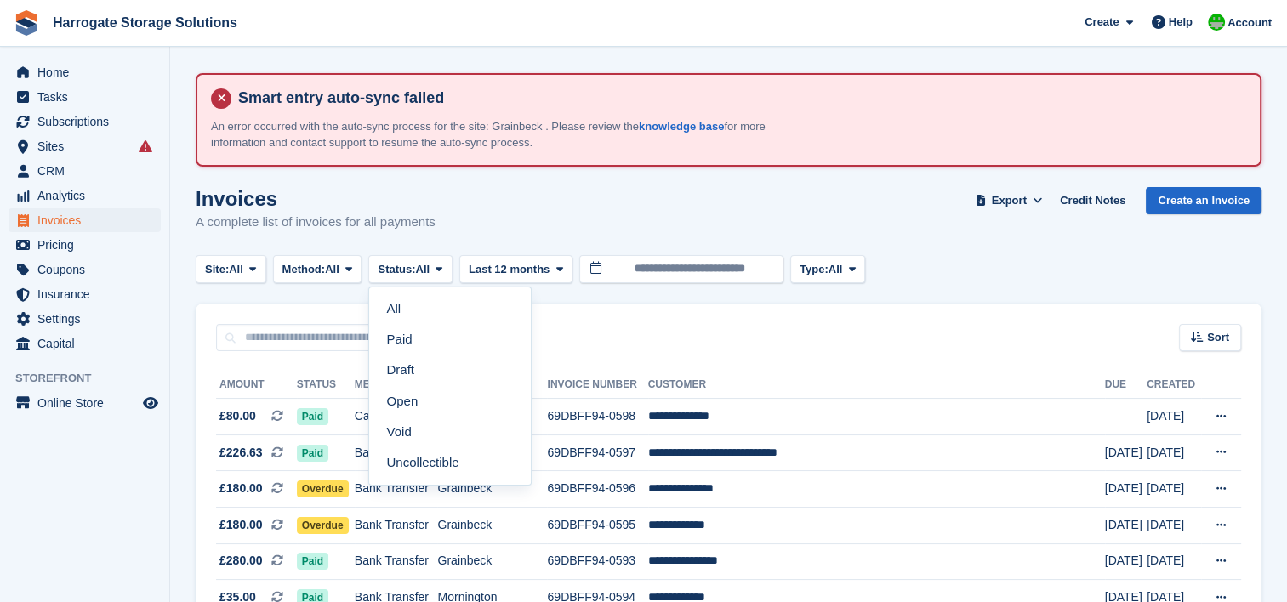
click at [417, 401] on link "Open" at bounding box center [450, 401] width 148 height 31
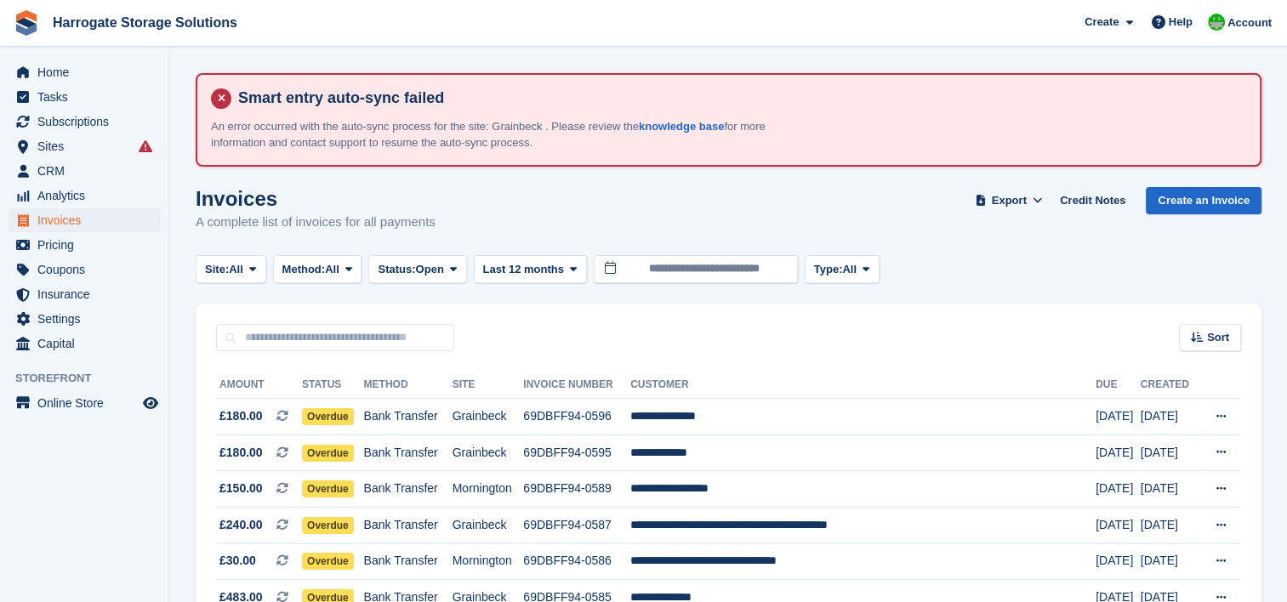
scroll to position [170, 0]
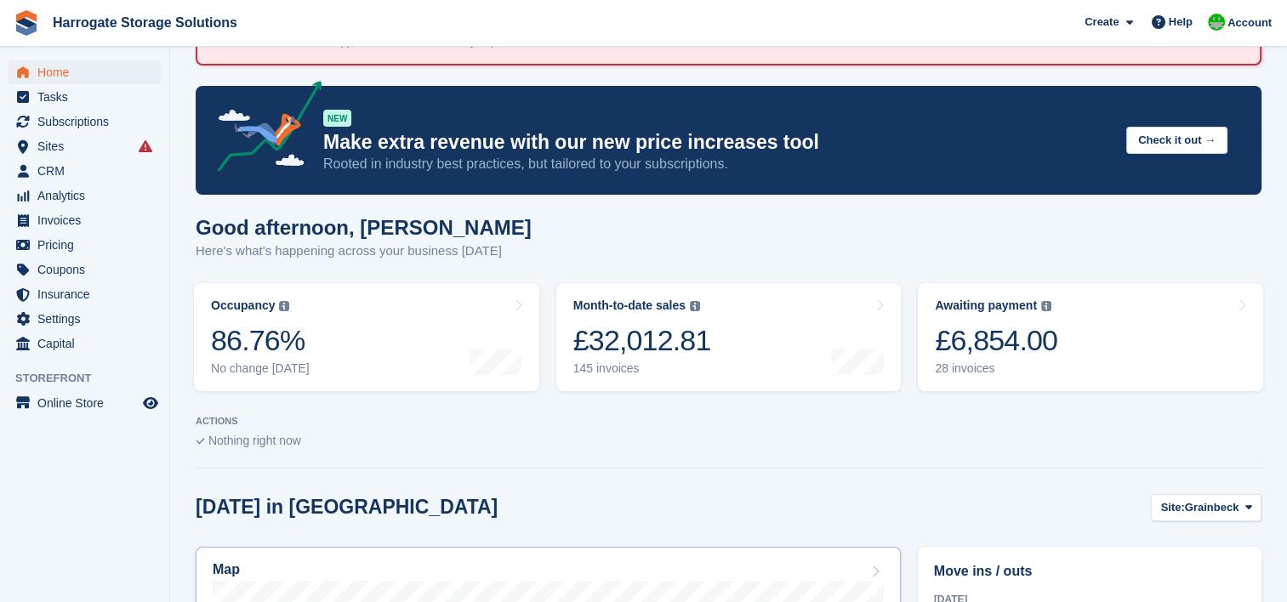
scroll to position [510, 0]
